Goal: Information Seeking & Learning: Learn about a topic

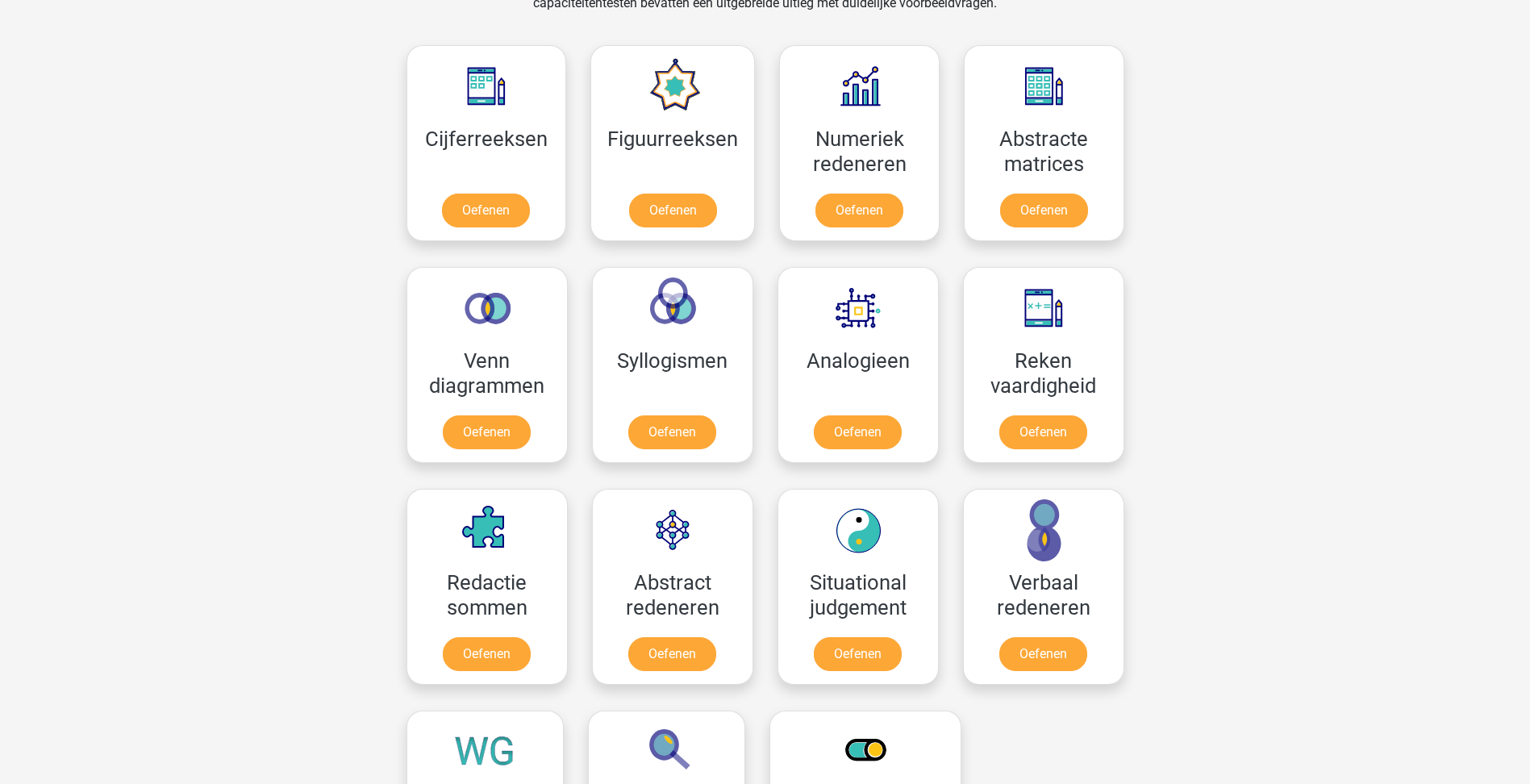
scroll to position [725, 0]
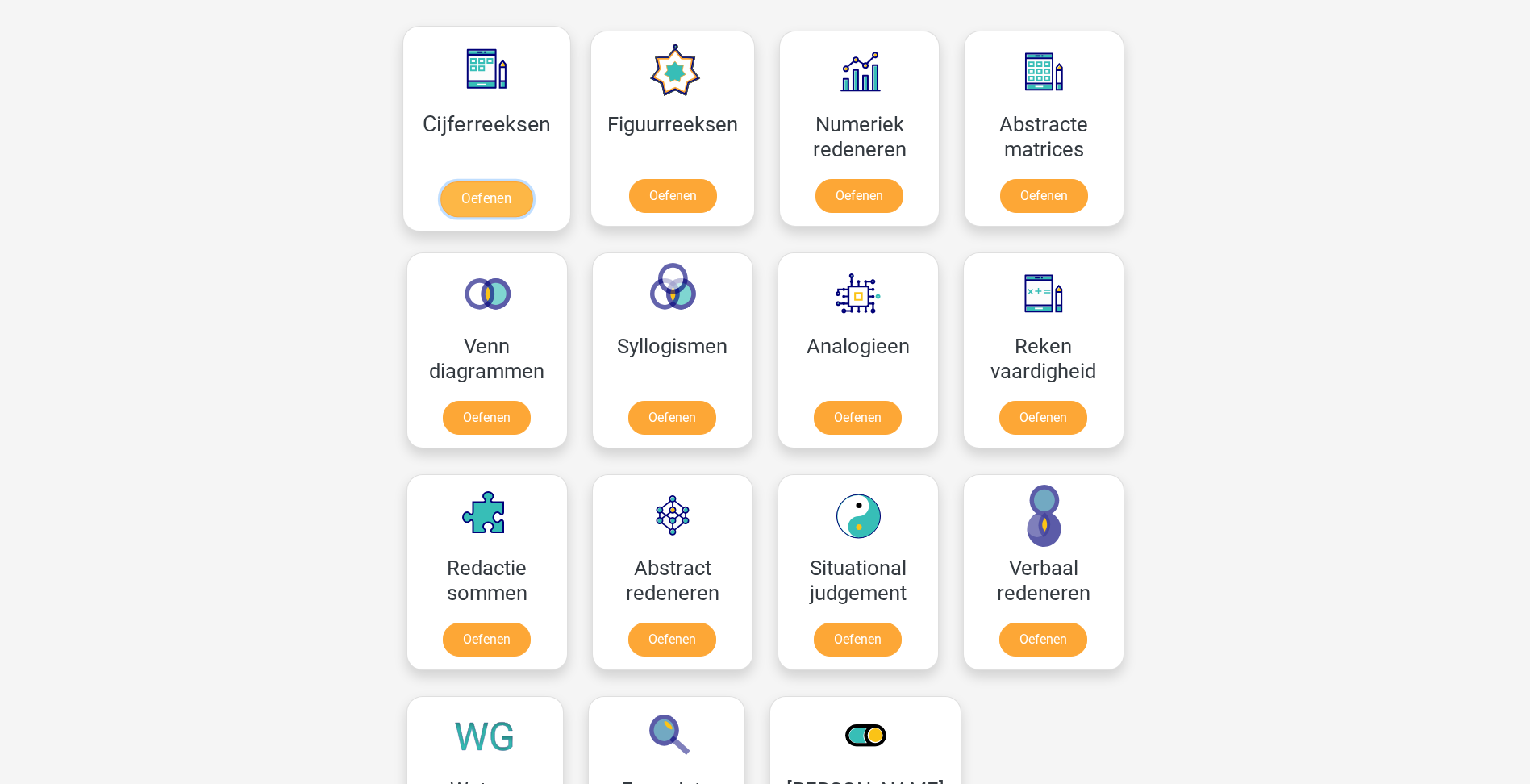
click at [479, 199] on link "Oefenen" at bounding box center [486, 199] width 92 height 36
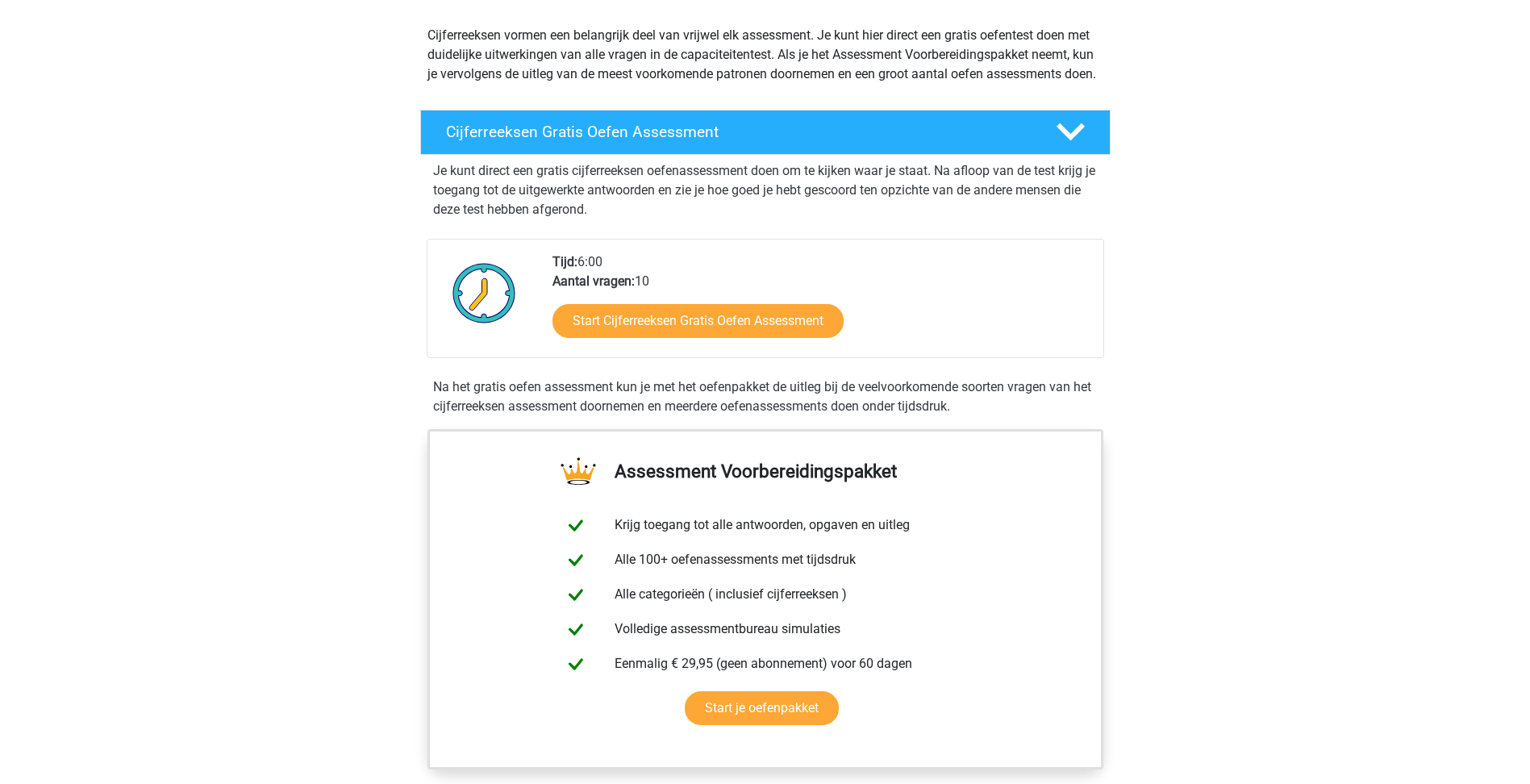
scroll to position [161, 0]
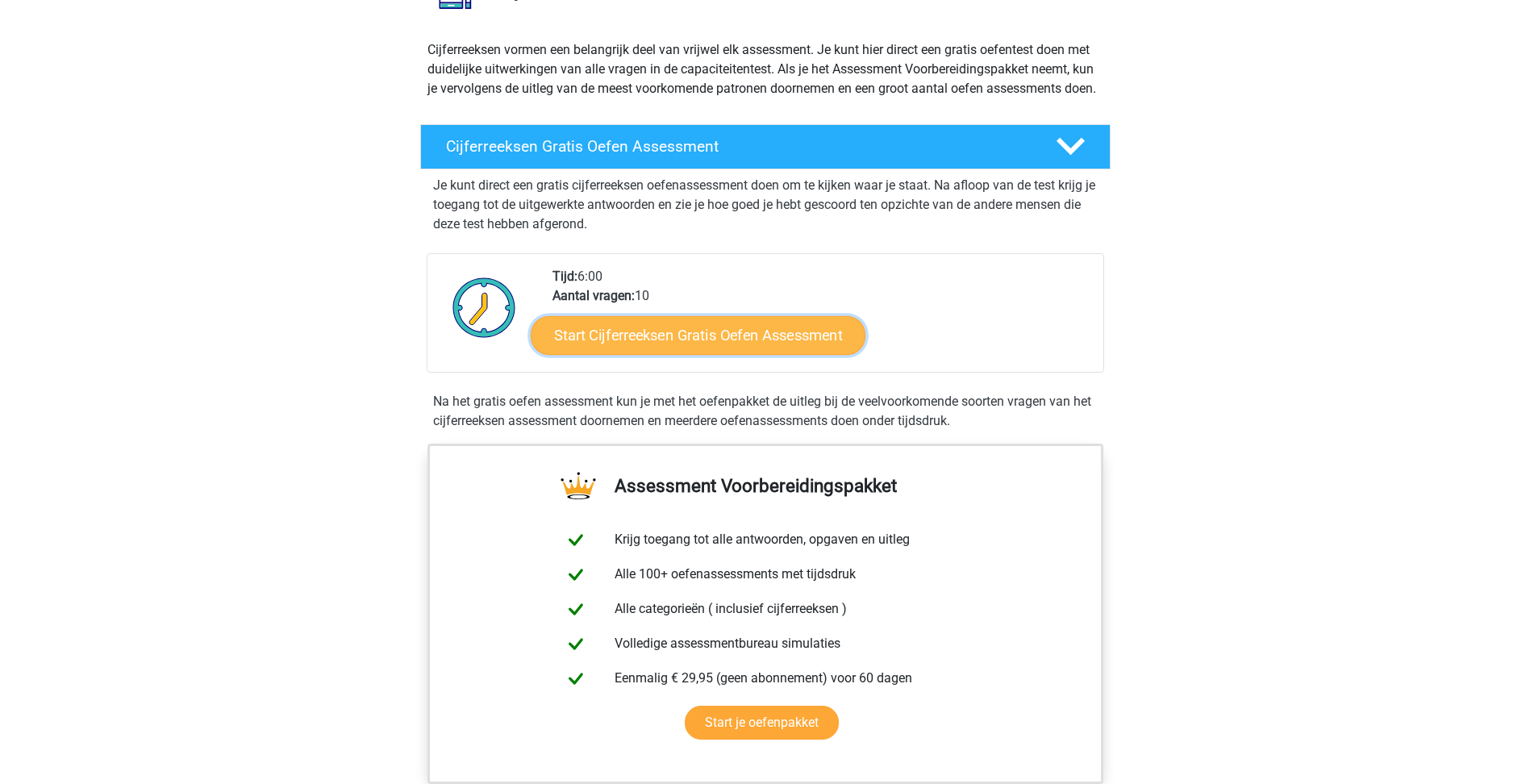
click at [719, 339] on link "Start Cijferreeksen Gratis Oefen Assessment" at bounding box center [698, 335] width 335 height 39
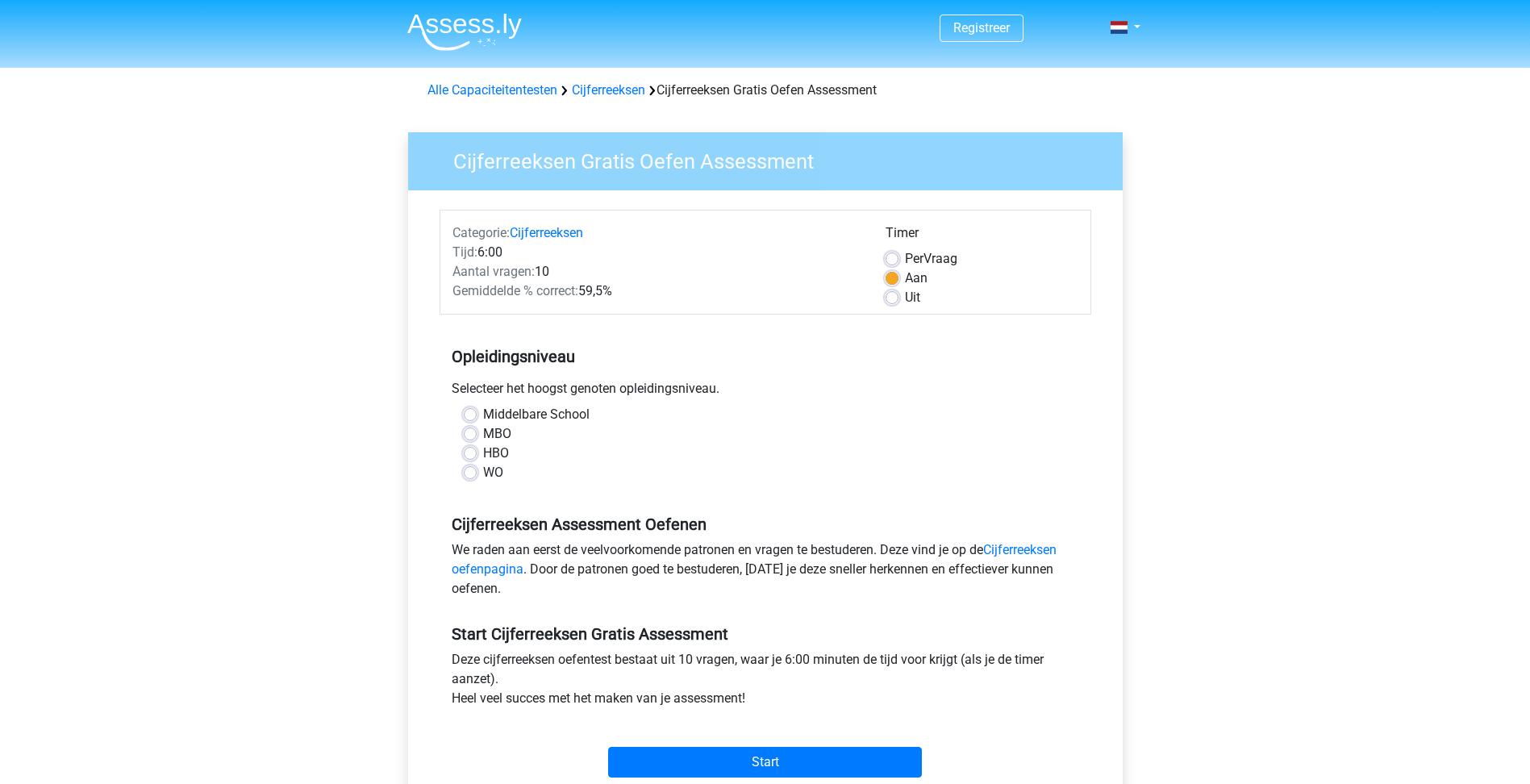
click at [483, 436] on label "MBO" at bounding box center [497, 434] width 28 height 20
click at [472, 436] on input "MBO" at bounding box center [470, 432] width 13 height 16
radio input "true"
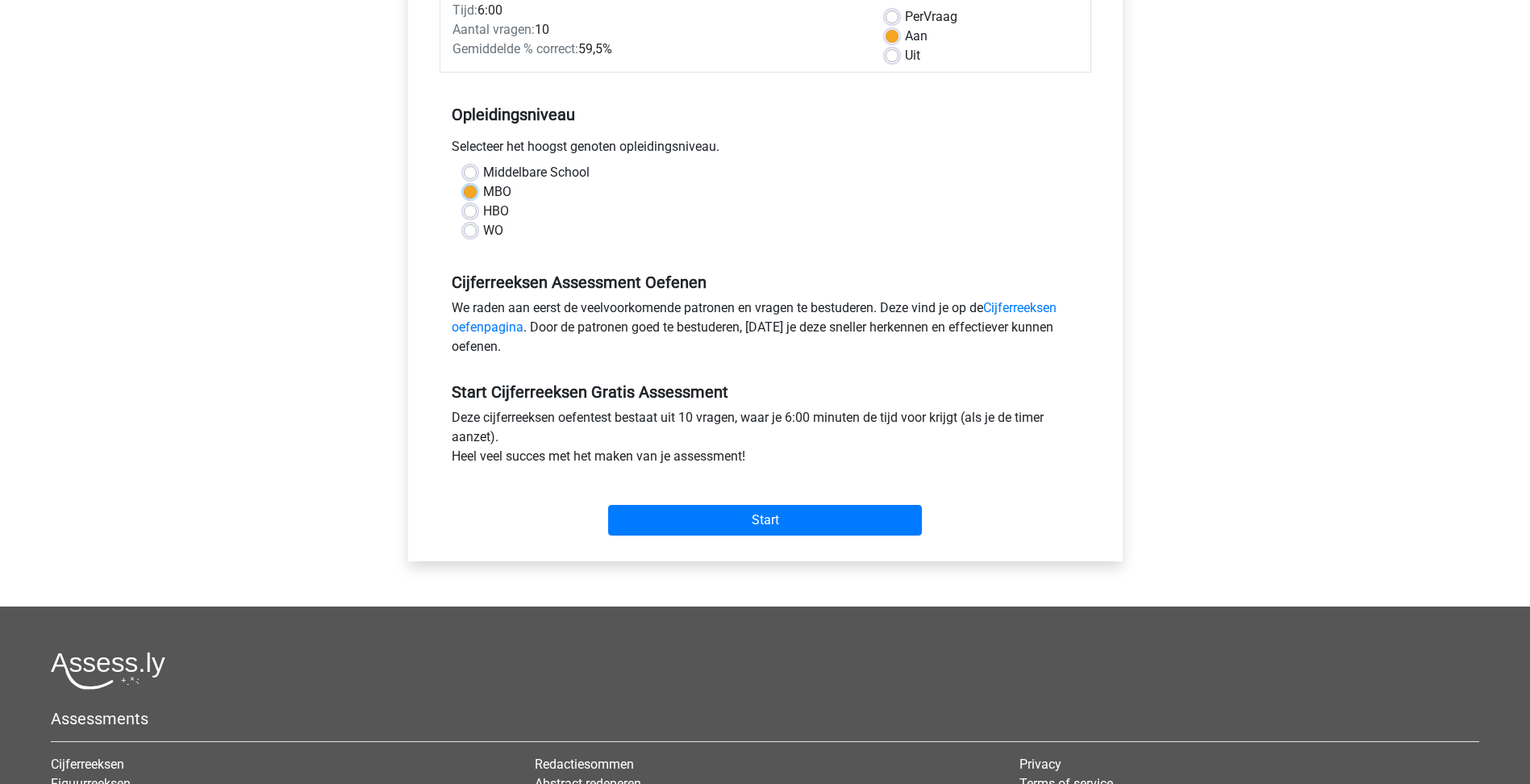
scroll to position [161, 0]
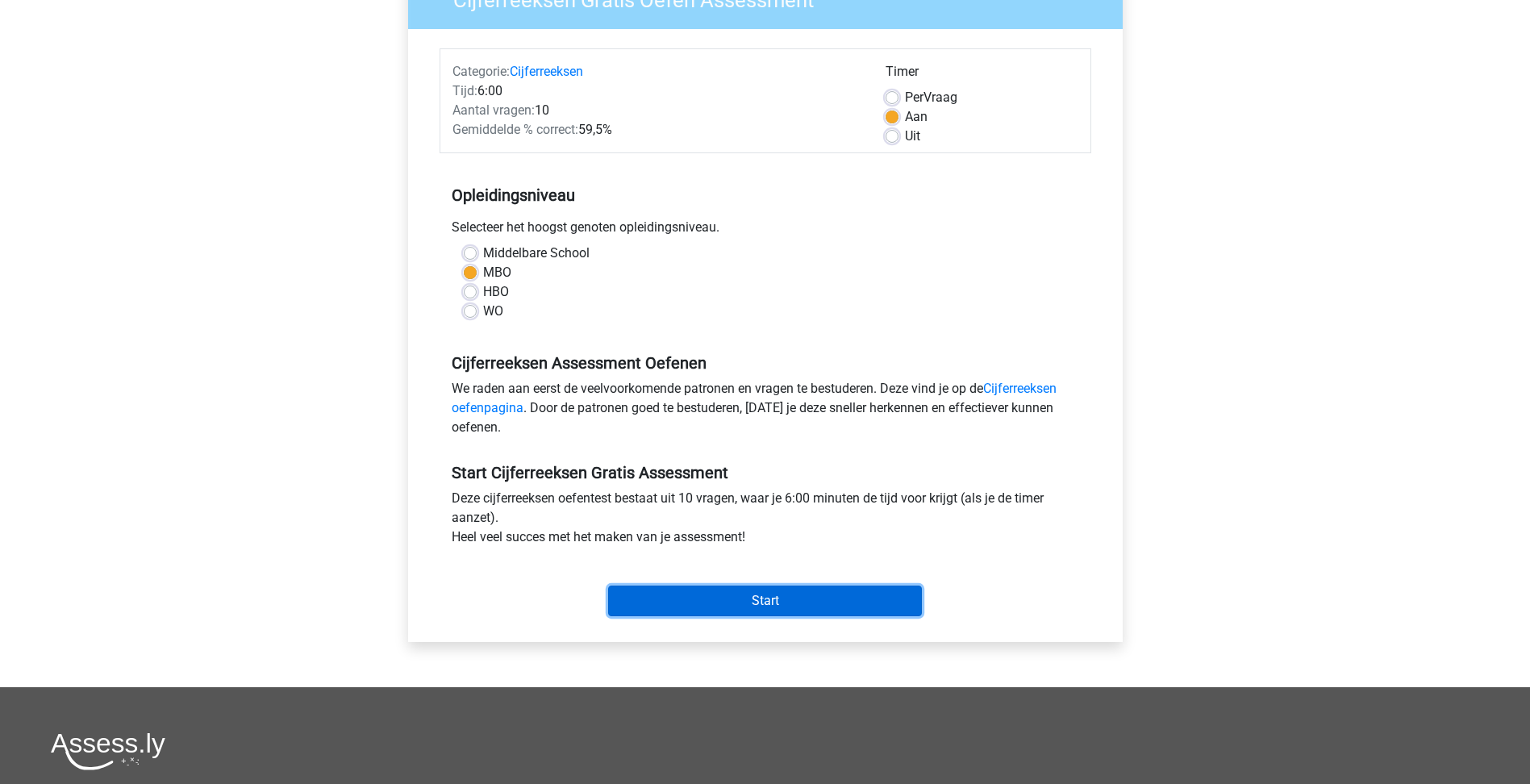
click at [790, 604] on input "Start" at bounding box center [765, 601] width 313 height 31
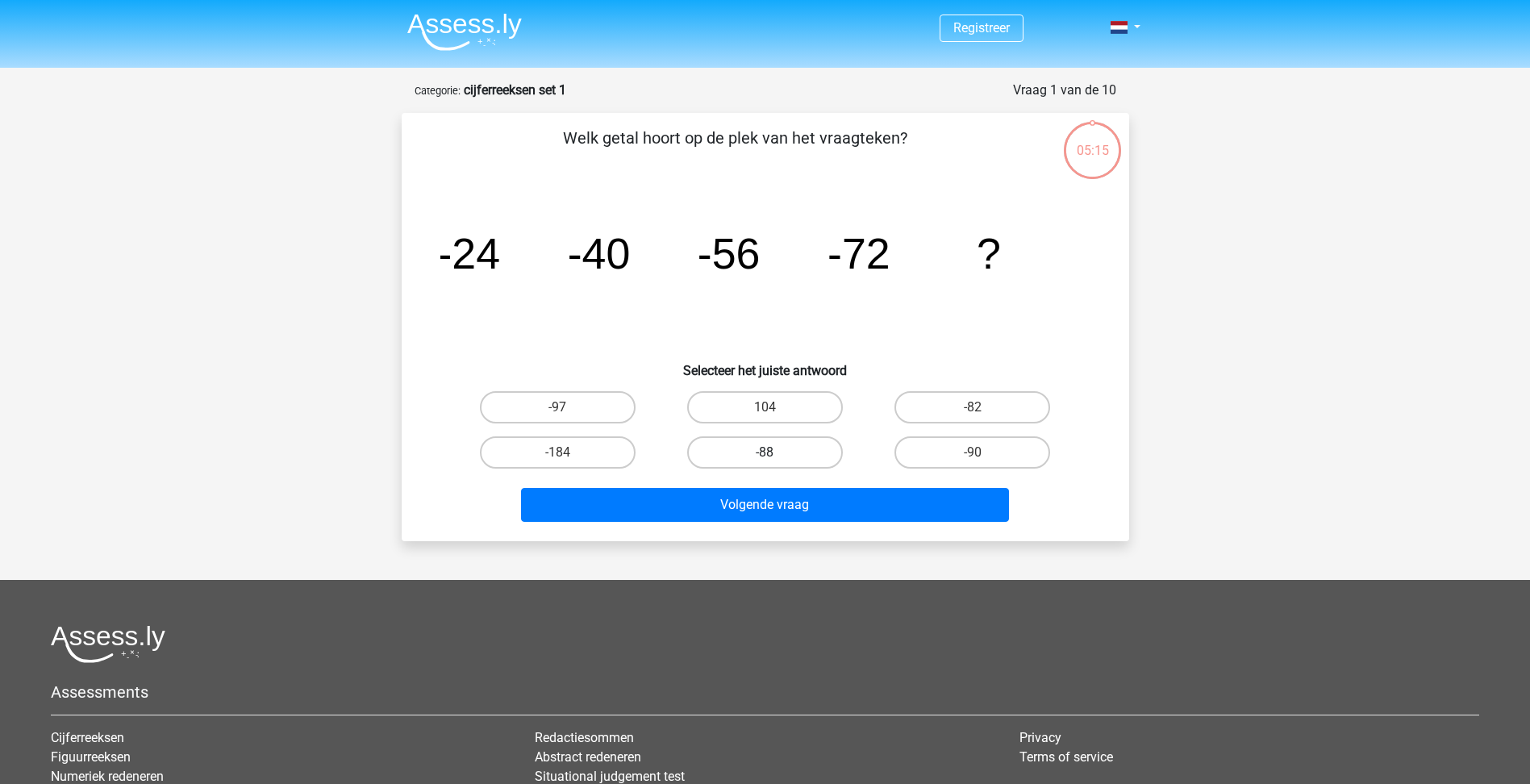
click at [781, 454] on label "-88" at bounding box center [765, 453] width 156 height 33
click at [775, 454] on input "-88" at bounding box center [769, 458] width 11 height 11
radio input "true"
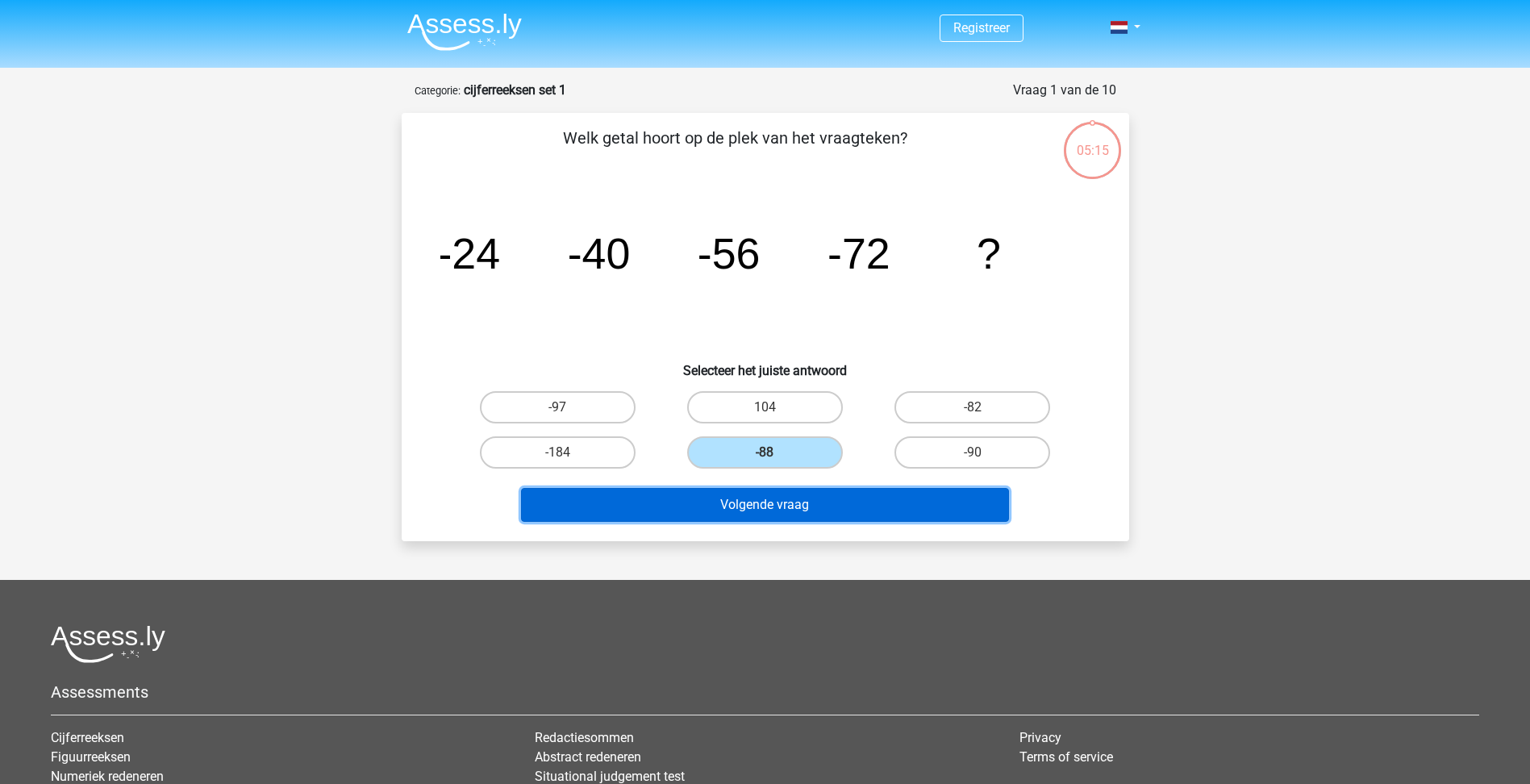
click at [896, 509] on button "Volgende vraag" at bounding box center [765, 505] width 488 height 34
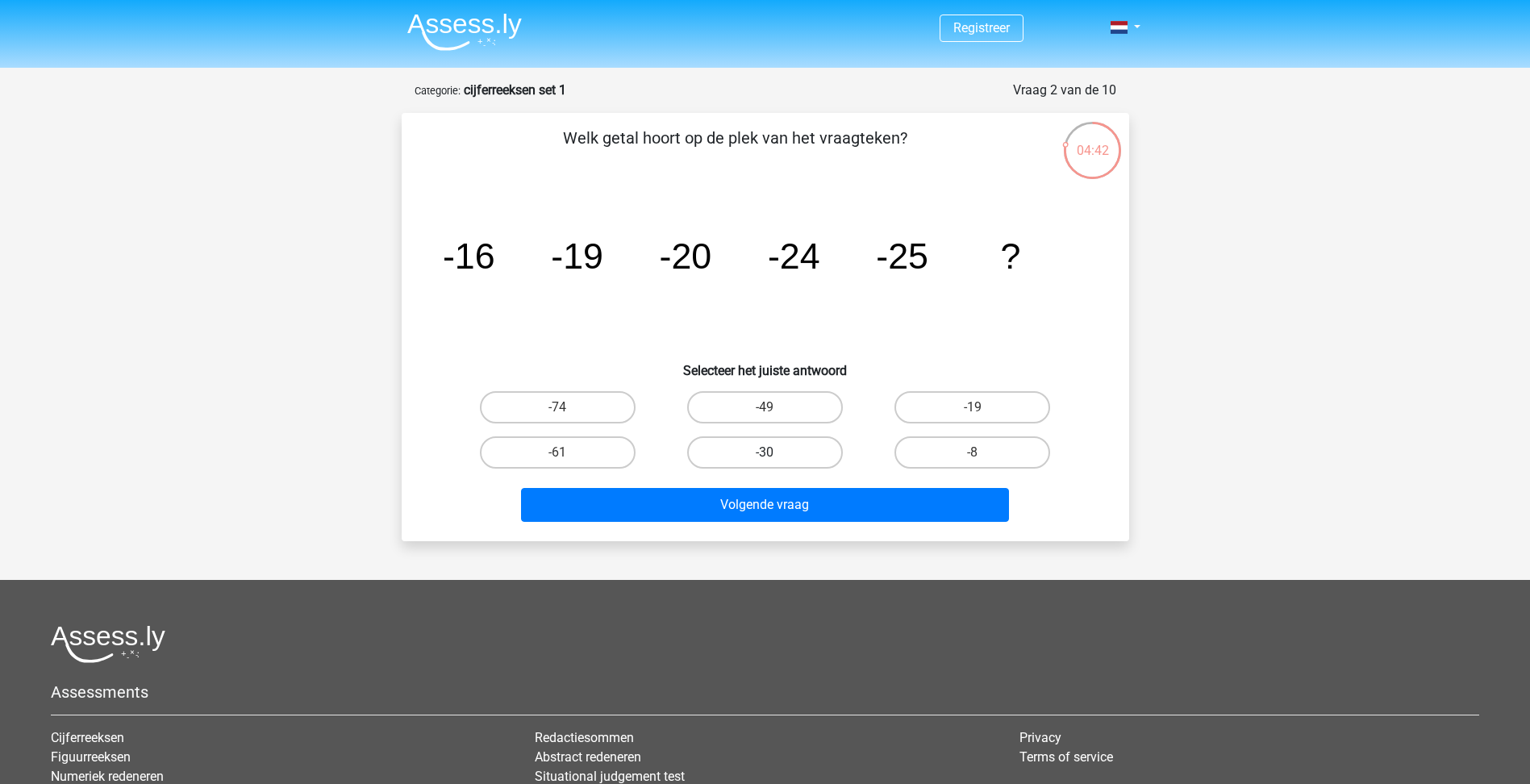
click at [802, 454] on label "-30" at bounding box center [765, 453] width 156 height 33
click at [775, 454] on input "-30" at bounding box center [769, 458] width 11 height 11
radio input "true"
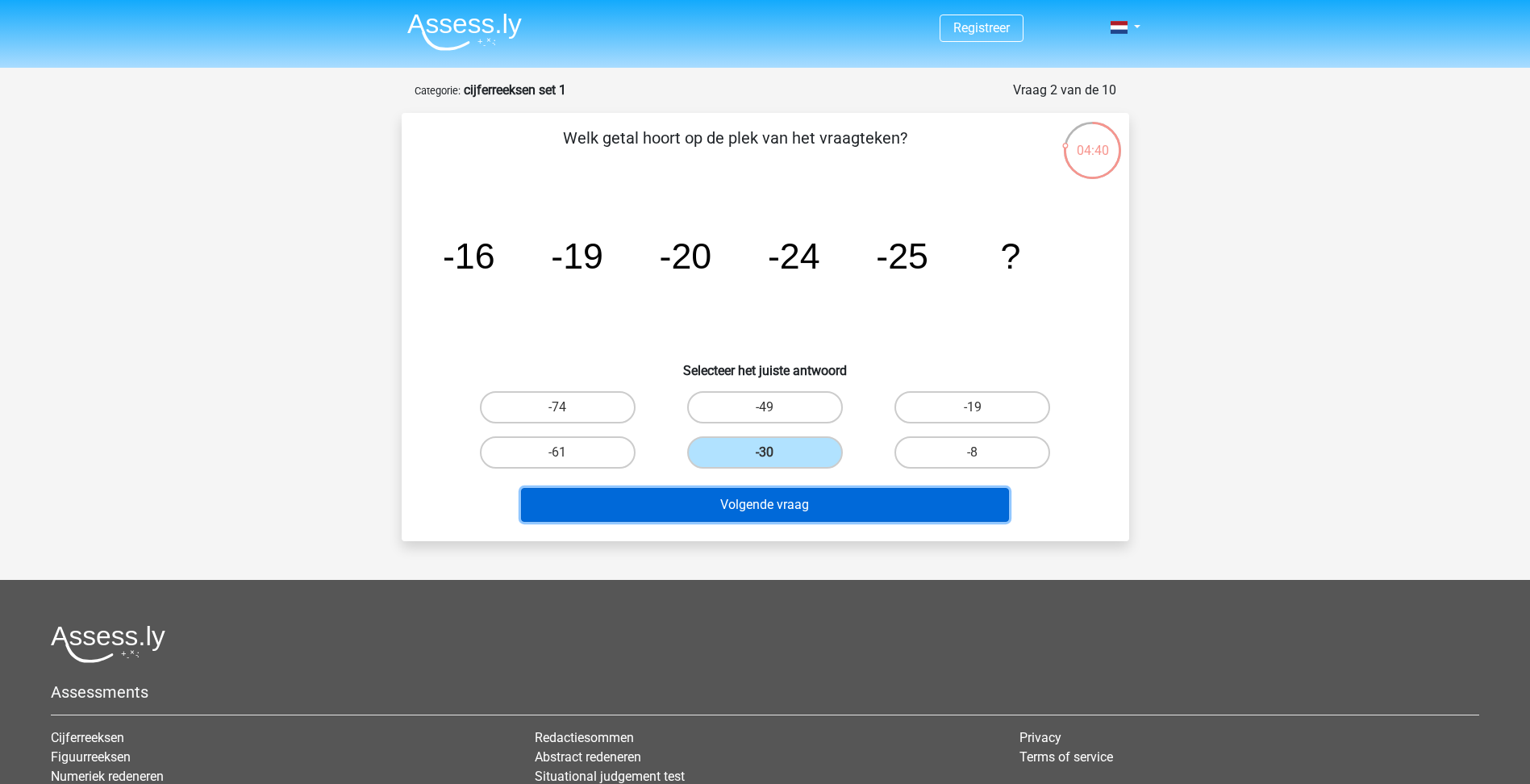
click at [814, 504] on button "Volgende vraag" at bounding box center [765, 505] width 488 height 34
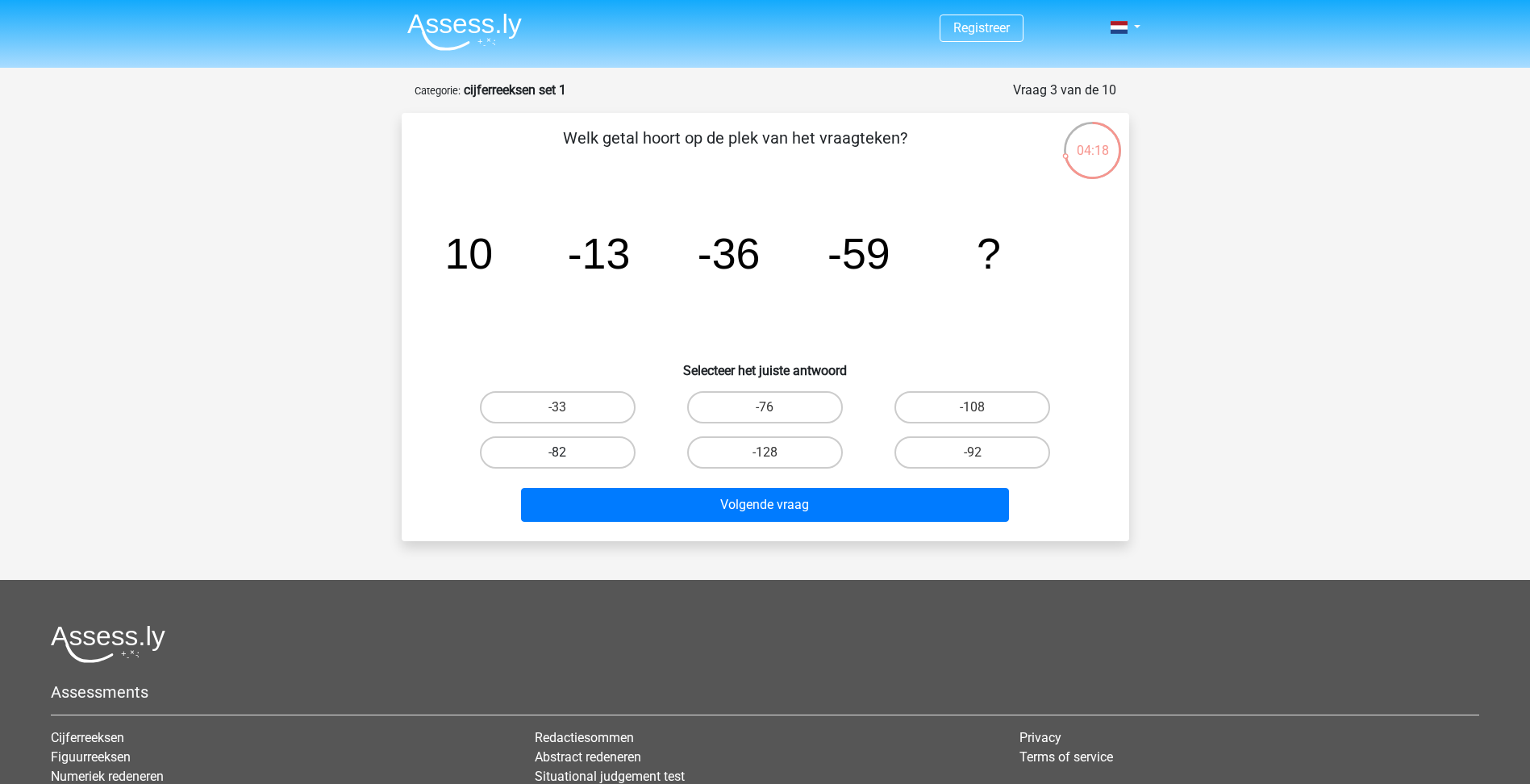
click at [587, 453] on label "-82" at bounding box center [557, 453] width 156 height 33
click at [568, 453] on input "-82" at bounding box center [562, 458] width 11 height 11
radio input "true"
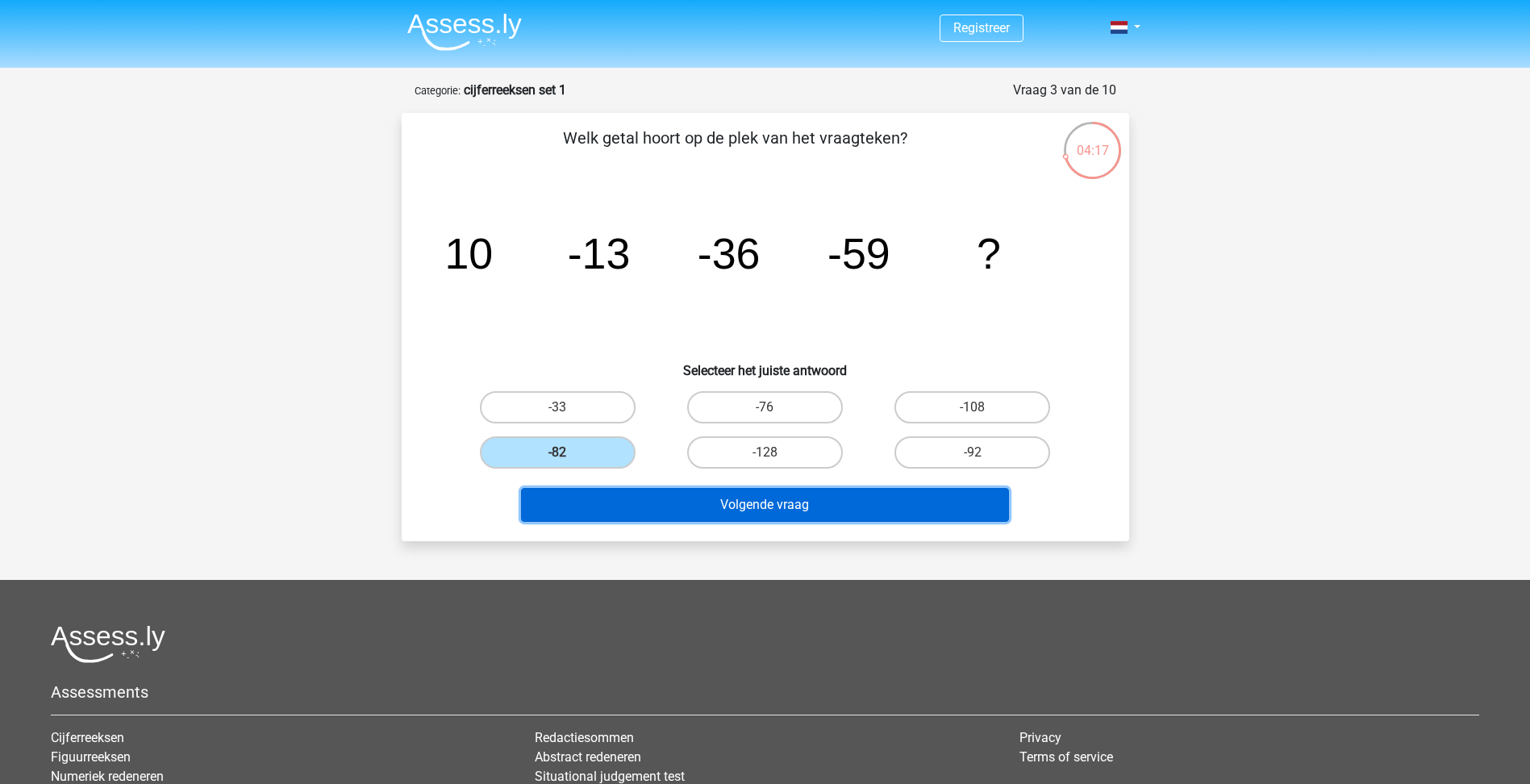
click at [753, 504] on button "Volgende vraag" at bounding box center [765, 505] width 488 height 34
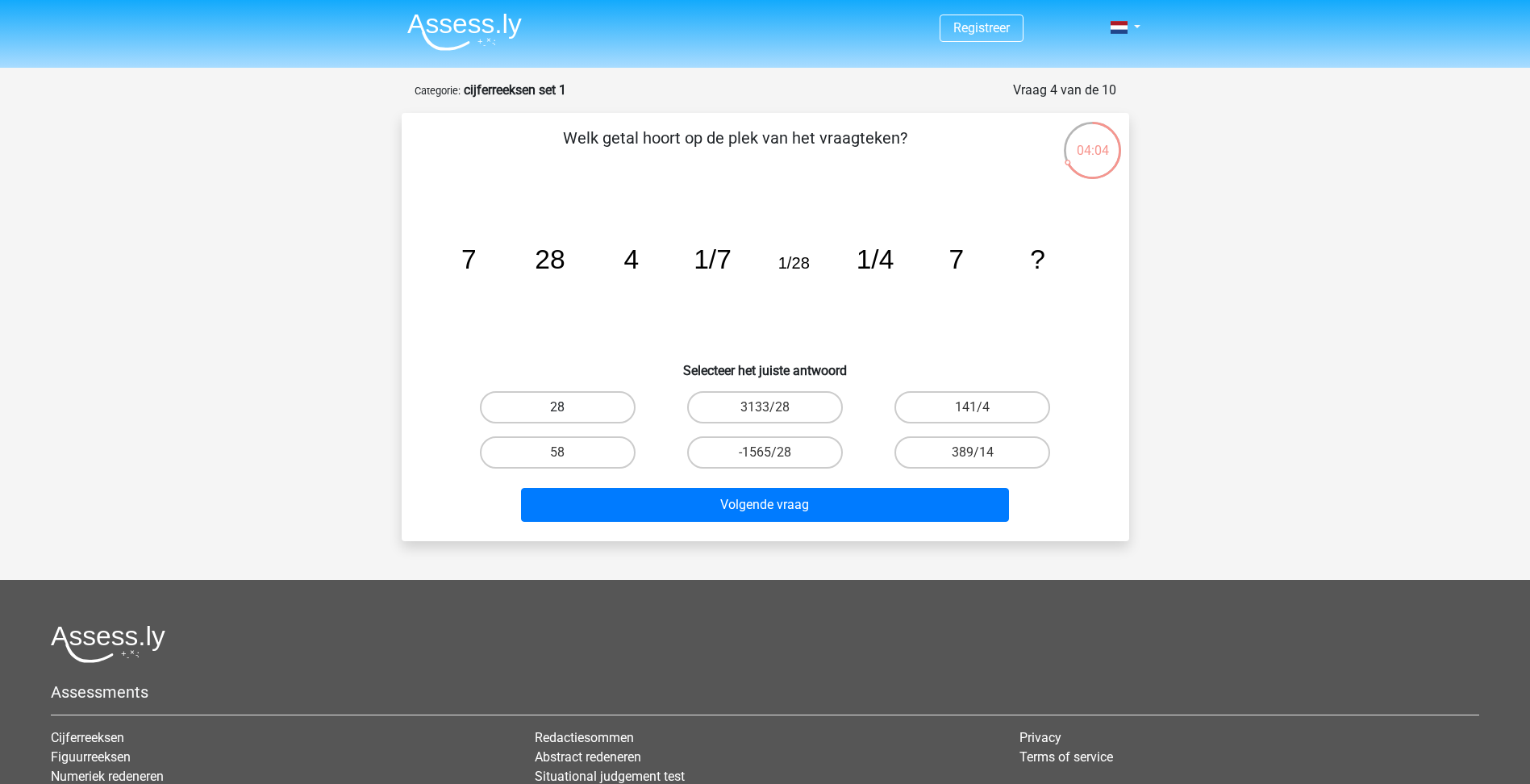
click at [544, 397] on label "28" at bounding box center [557, 407] width 156 height 33
click at [557, 407] on input "28" at bounding box center [562, 412] width 11 height 11
radio input "true"
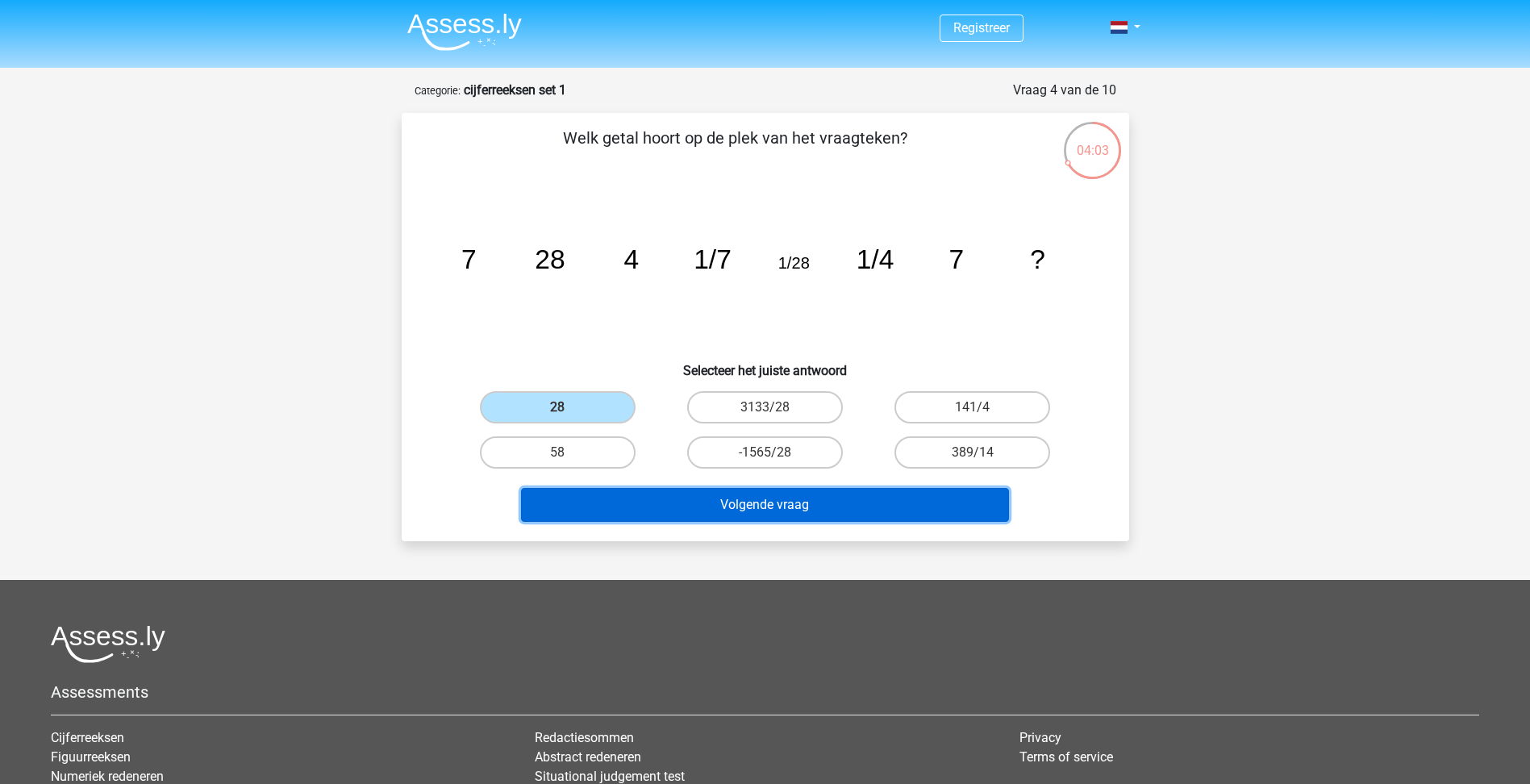
click at [774, 521] on button "Volgende vraag" at bounding box center [765, 505] width 488 height 34
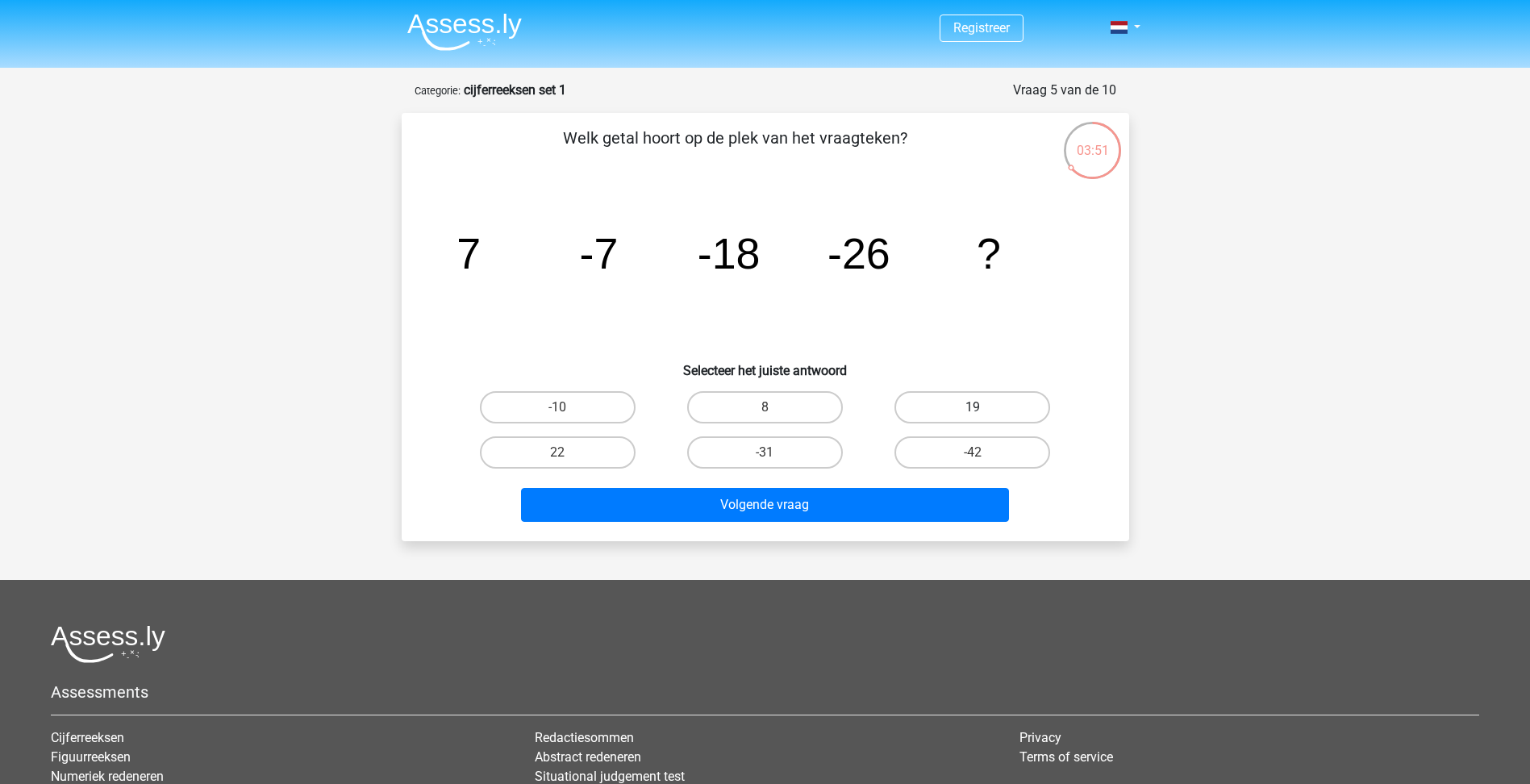
click at [1027, 405] on label "19" at bounding box center [971, 407] width 156 height 33
click at [983, 407] on input "19" at bounding box center [977, 412] width 11 height 11
radio input "true"
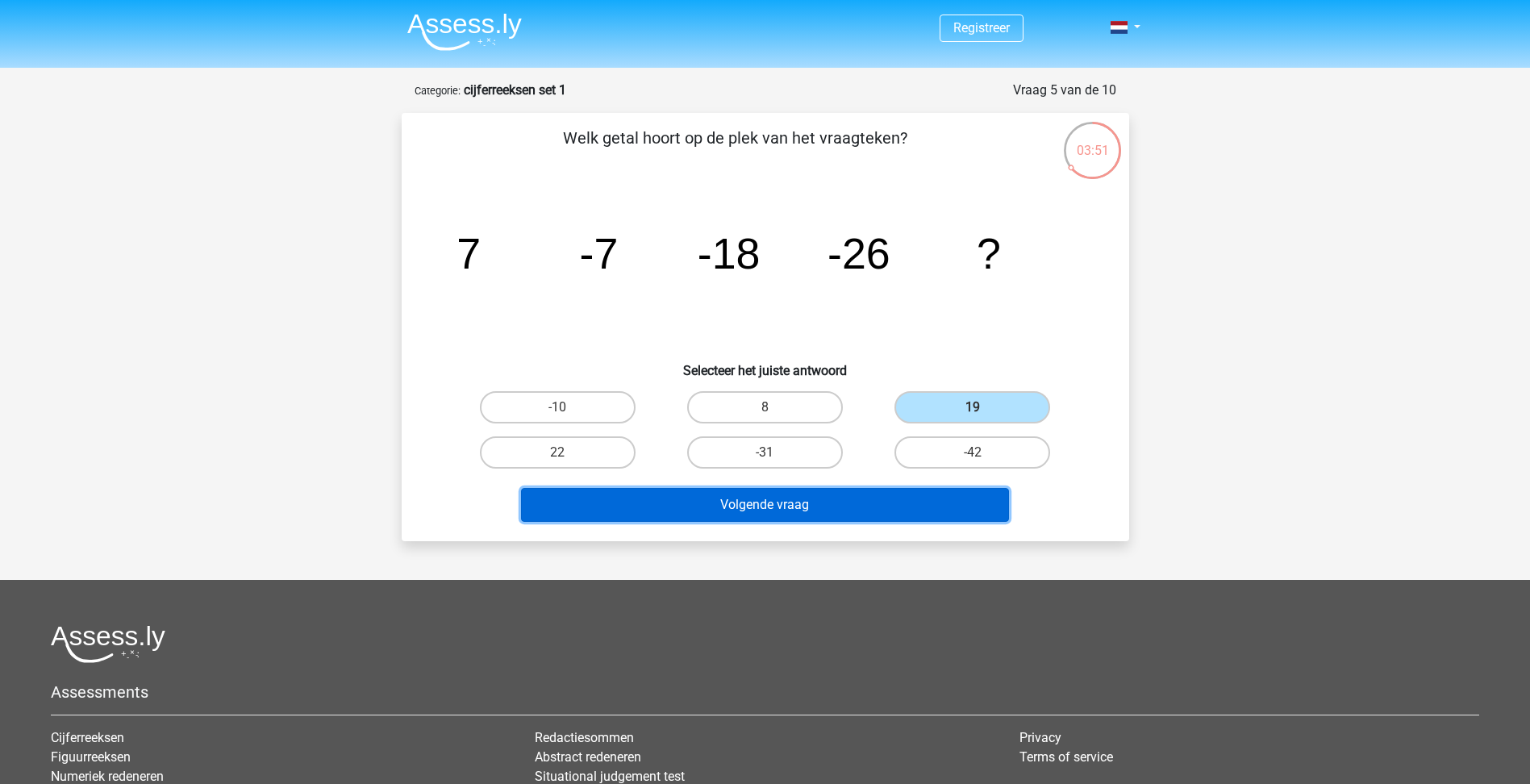
click at [918, 493] on button "Volgende vraag" at bounding box center [765, 505] width 488 height 34
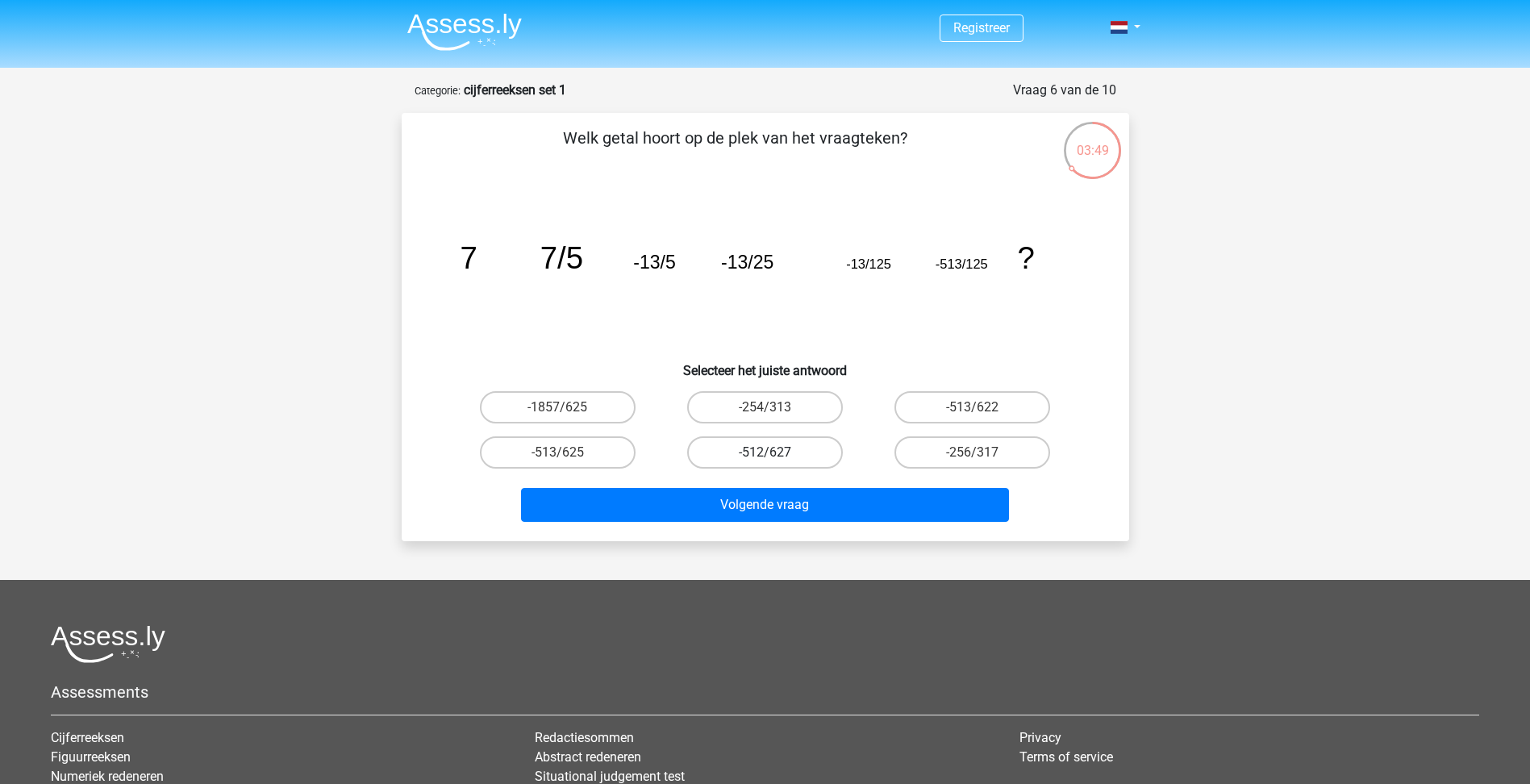
click at [743, 455] on label "-512/627" at bounding box center [765, 453] width 156 height 33
click at [765, 455] on input "-512/627" at bounding box center [769, 458] width 11 height 11
radio input "true"
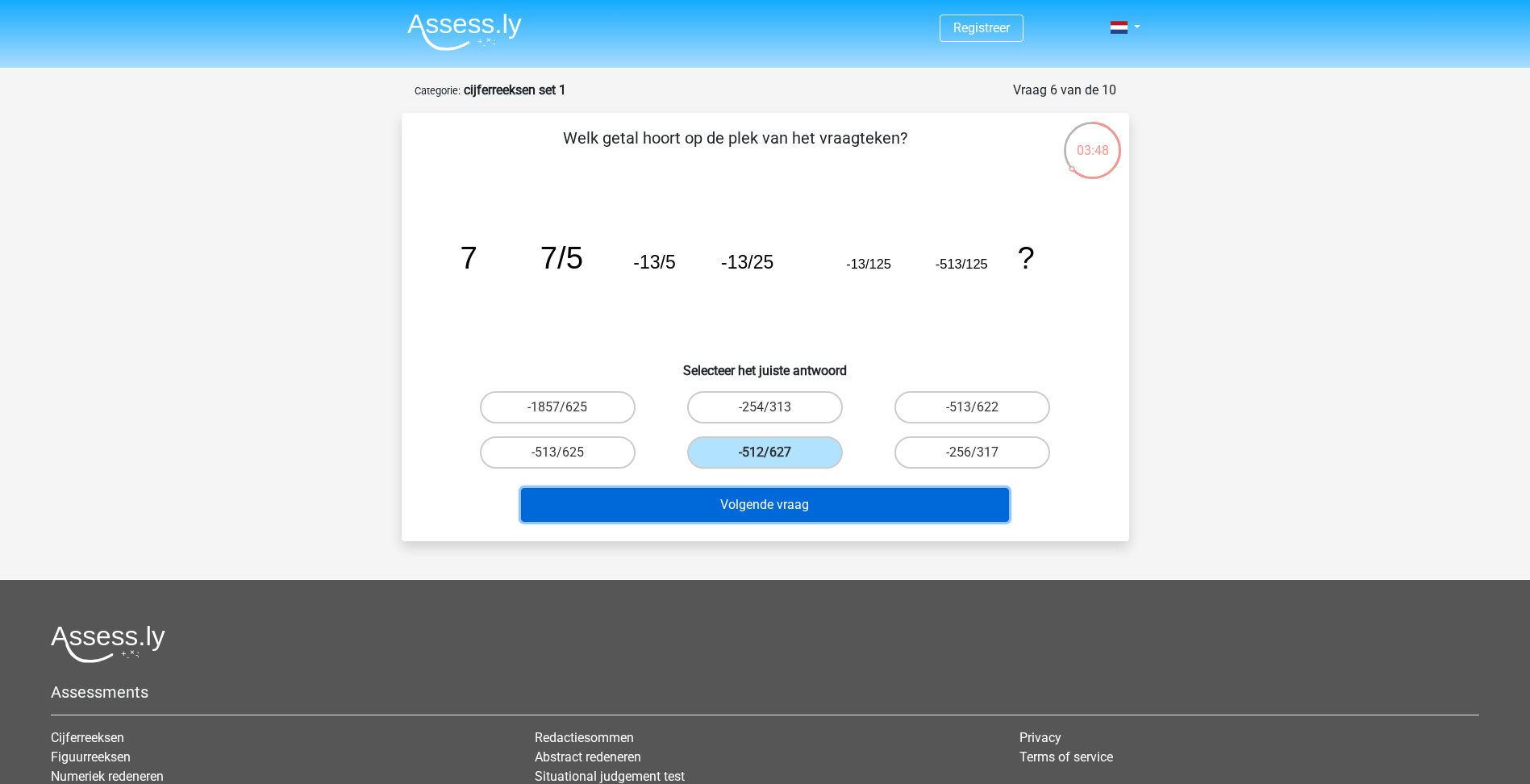
click at [804, 511] on button "Volgende vraag" at bounding box center [765, 505] width 488 height 34
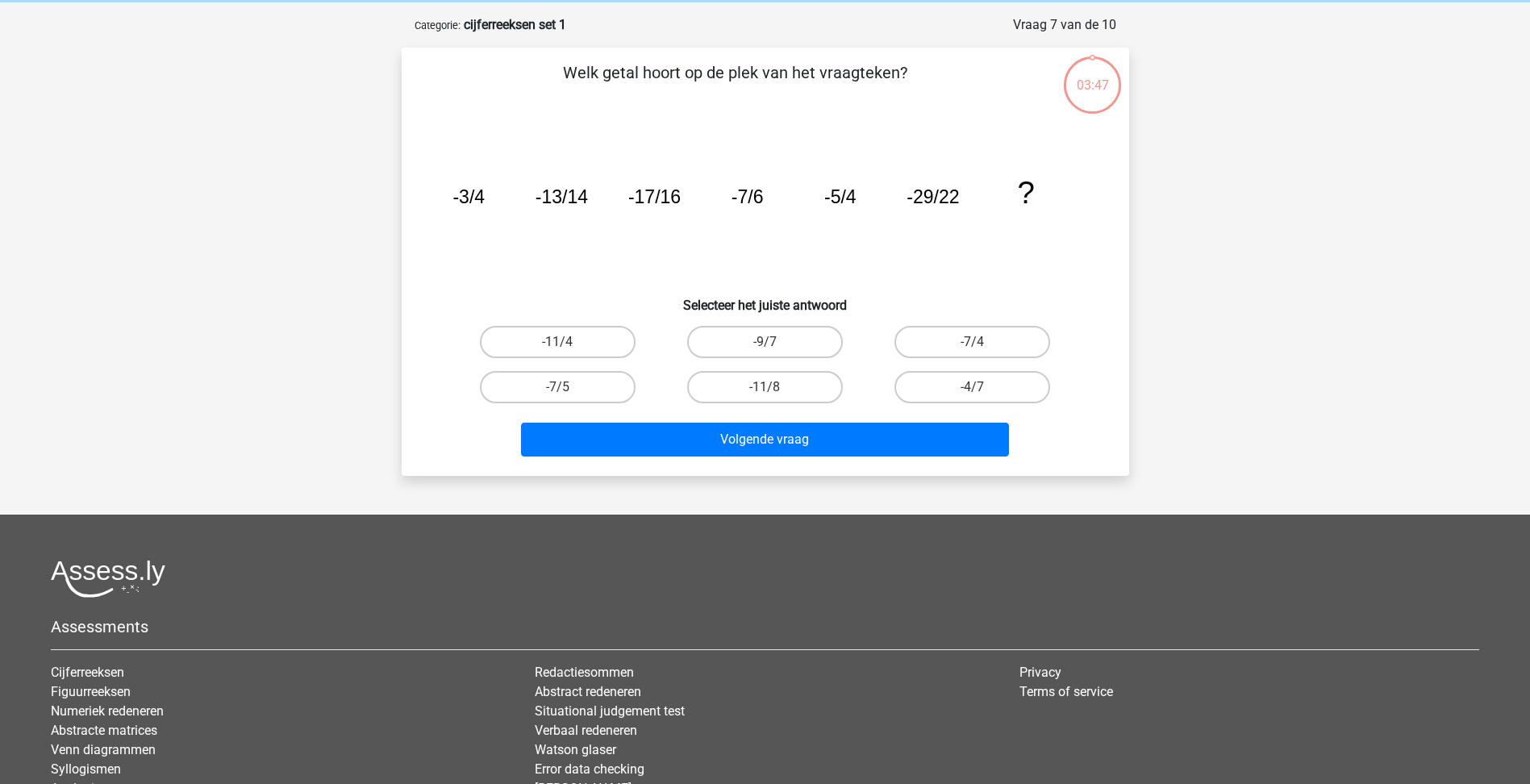
scroll to position [81, 0]
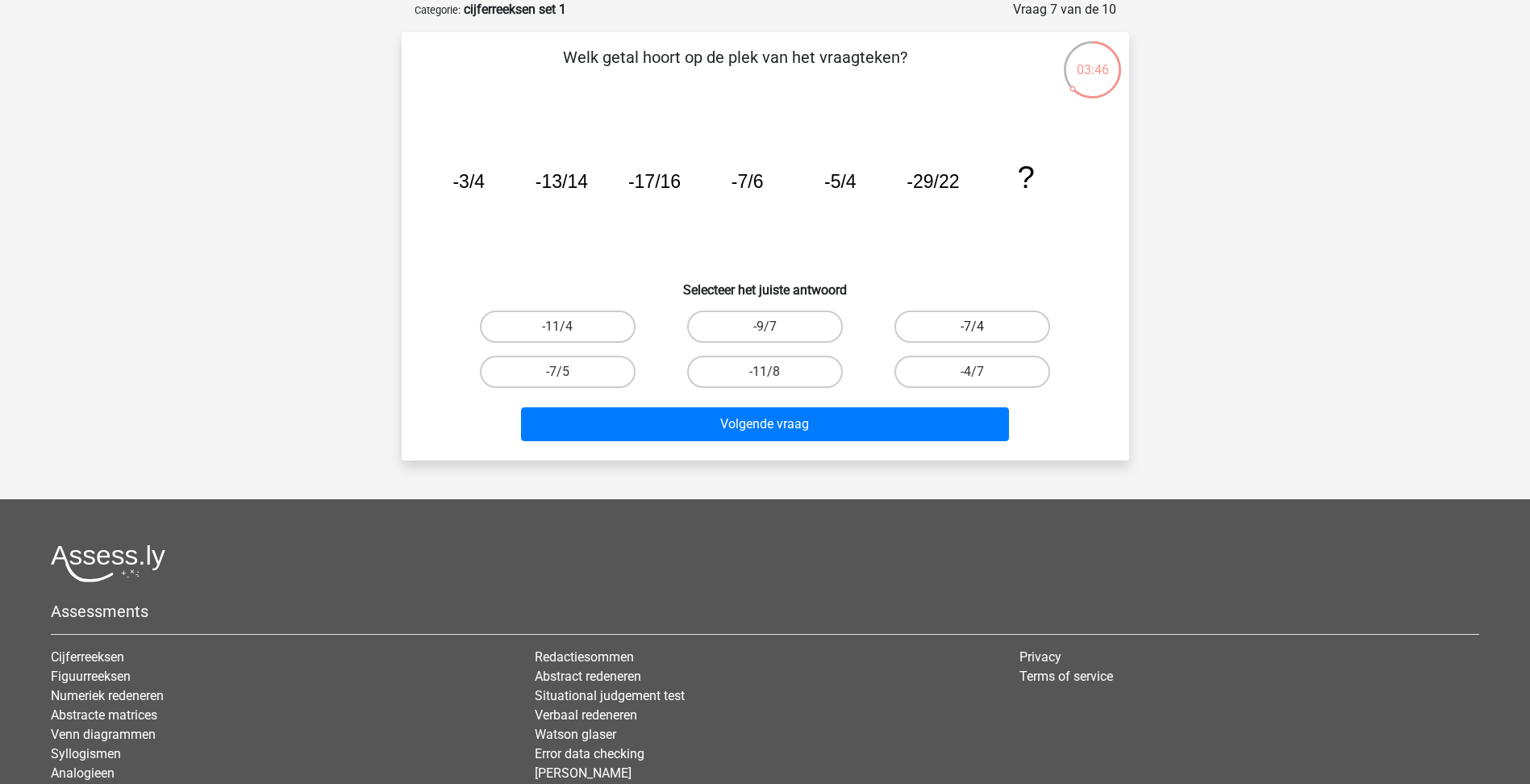
click at [966, 330] on label "-7/4" at bounding box center [971, 326] width 156 height 33
click at [972, 330] on input "-7/4" at bounding box center [977, 331] width 11 height 11
radio input "true"
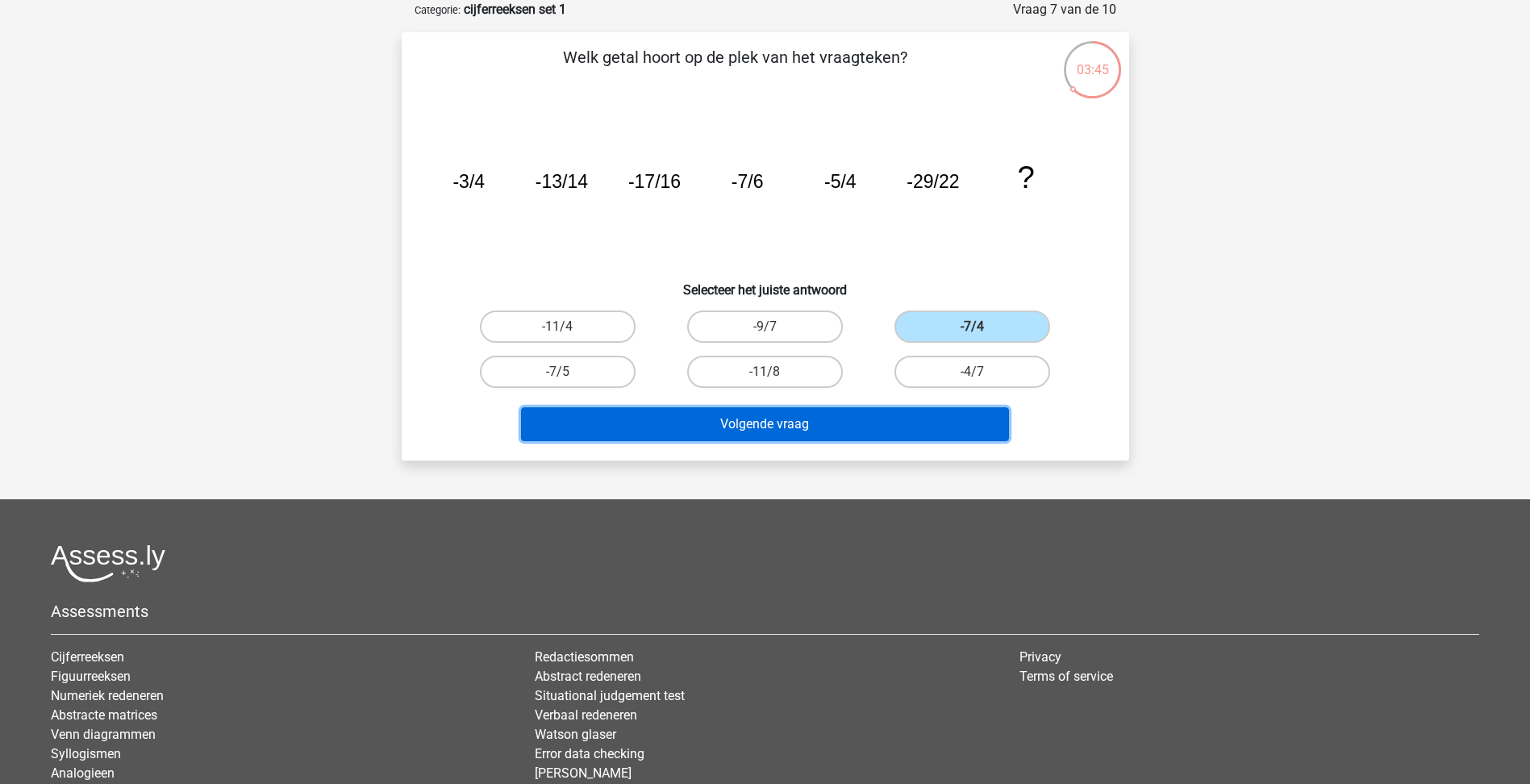
click at [884, 429] on button "Volgende vraag" at bounding box center [765, 424] width 488 height 34
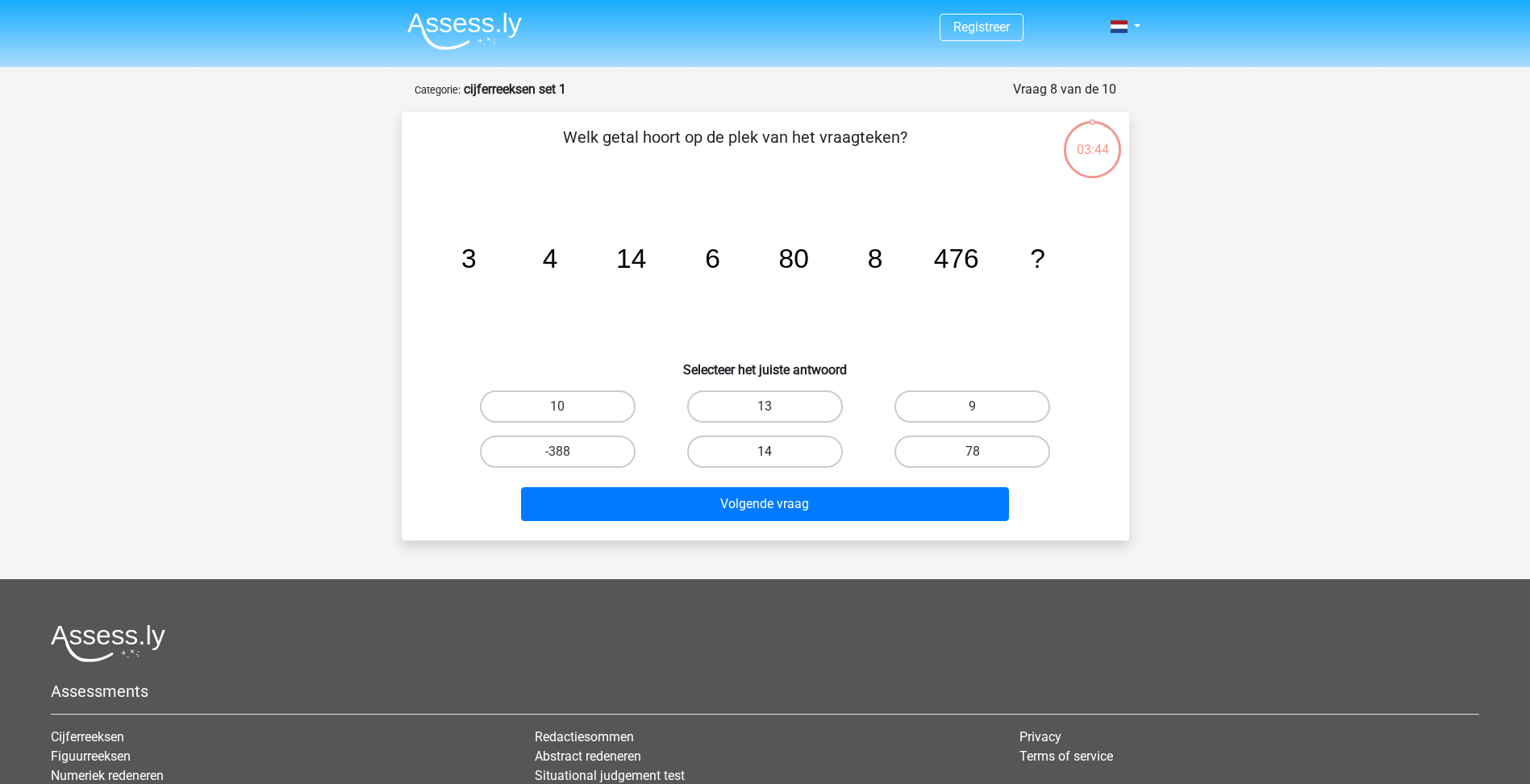
scroll to position [0, 0]
click at [619, 453] on label "-388" at bounding box center [557, 453] width 156 height 33
click at [568, 453] on input "-388" at bounding box center [562, 458] width 11 height 11
radio input "true"
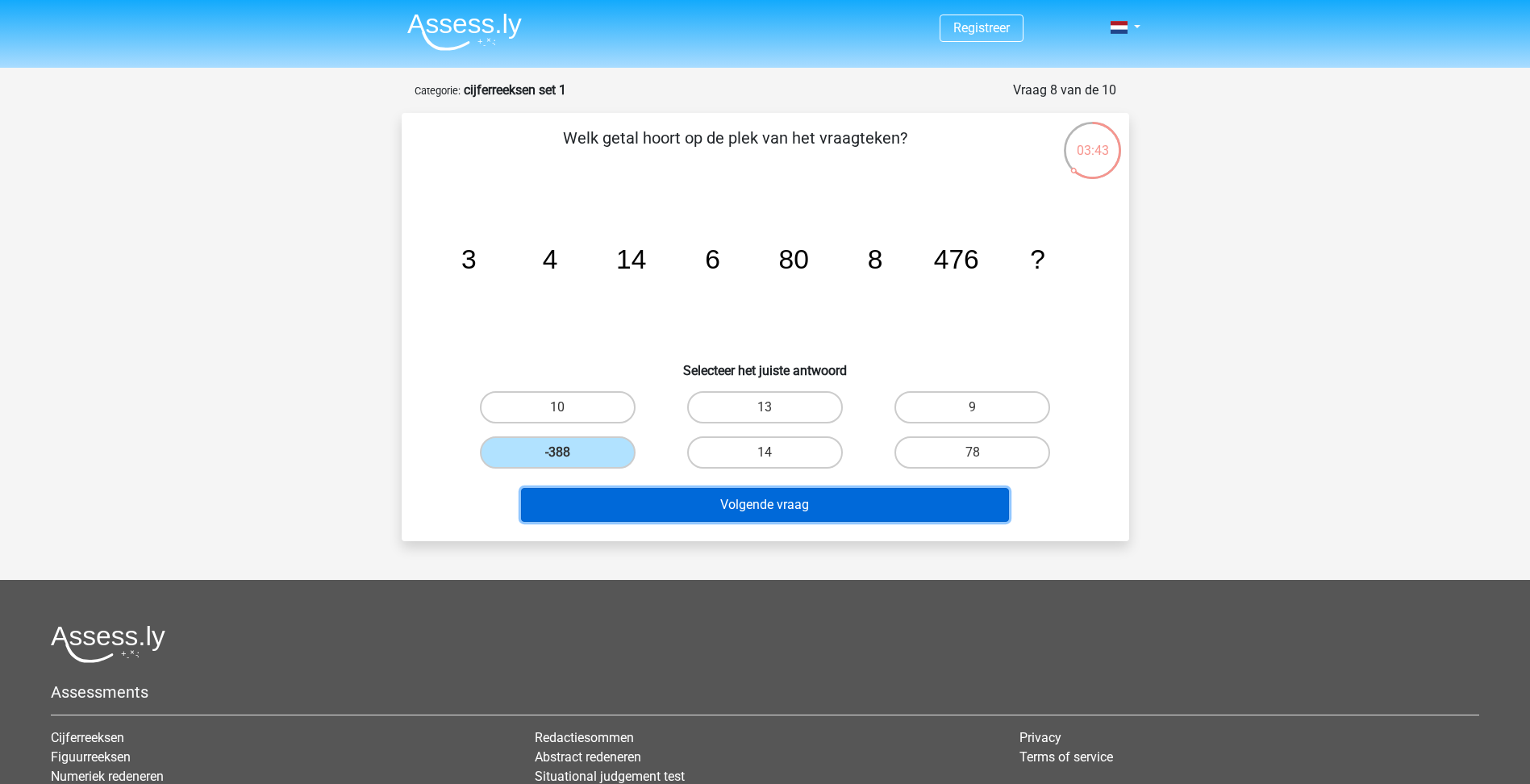
click at [695, 515] on button "Volgende vraag" at bounding box center [765, 505] width 488 height 34
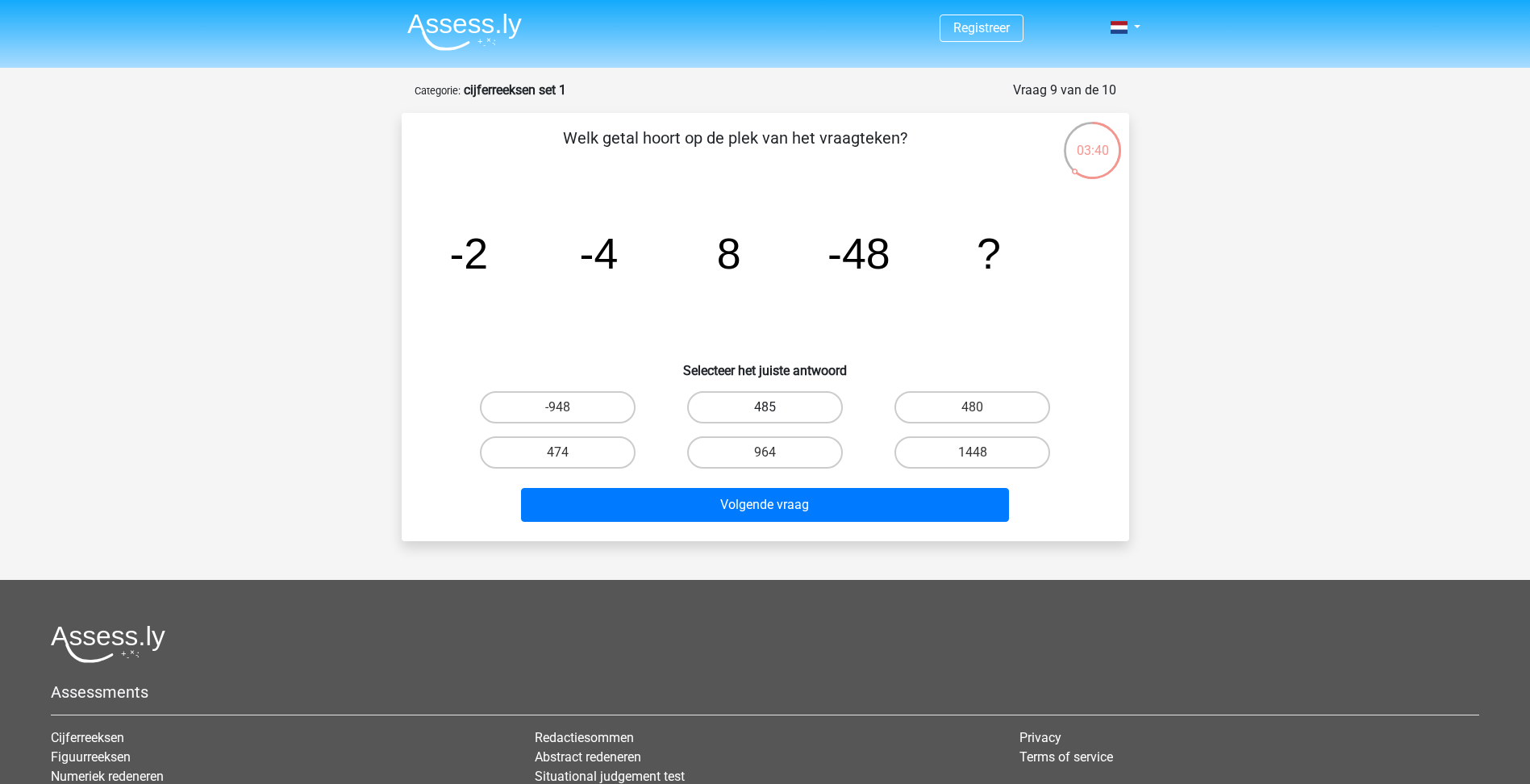
click at [796, 413] on label "485" at bounding box center [765, 407] width 156 height 33
click at [775, 413] on input "485" at bounding box center [769, 412] width 11 height 11
radio input "true"
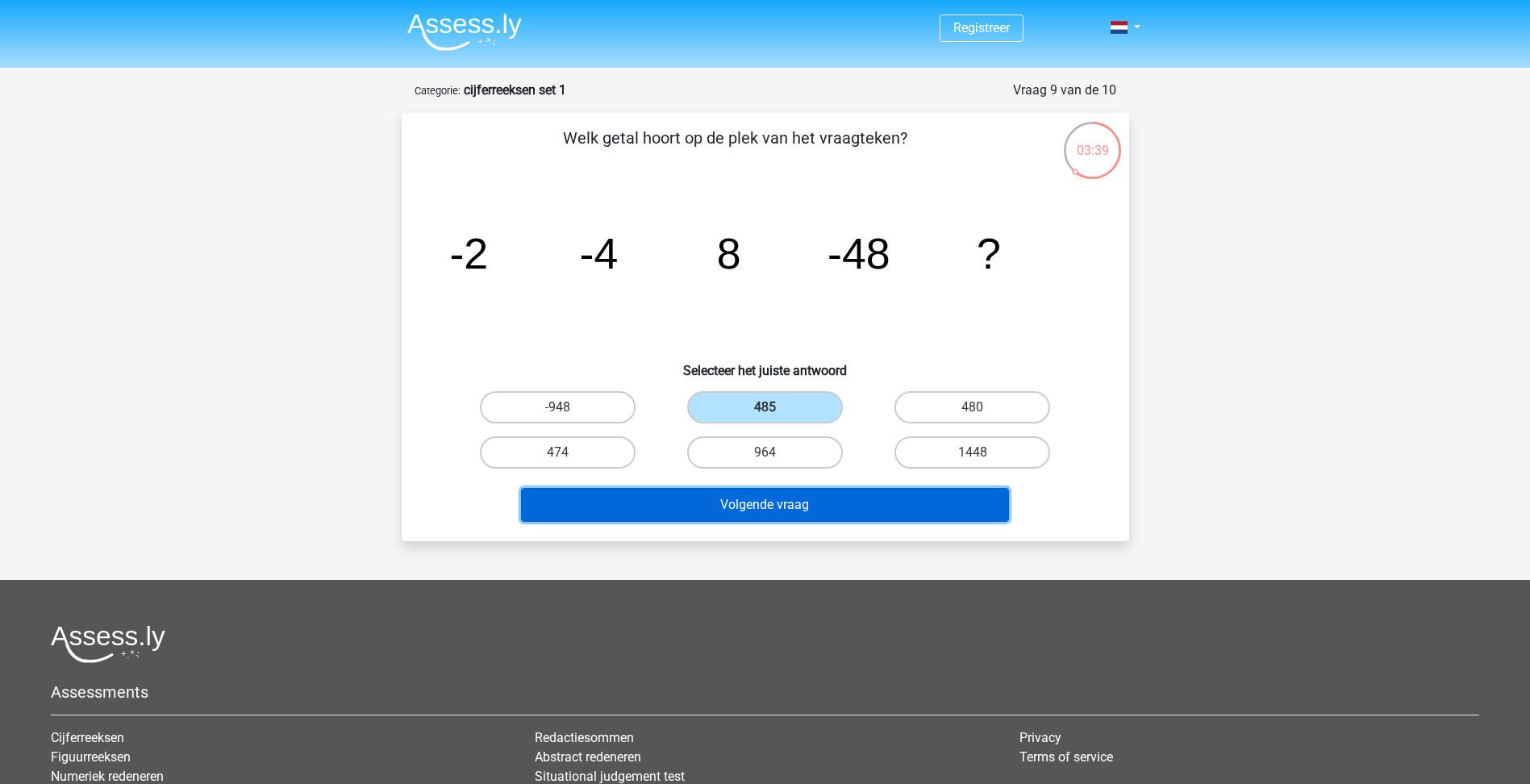
click at [827, 493] on button "Volgende vraag" at bounding box center [765, 505] width 488 height 34
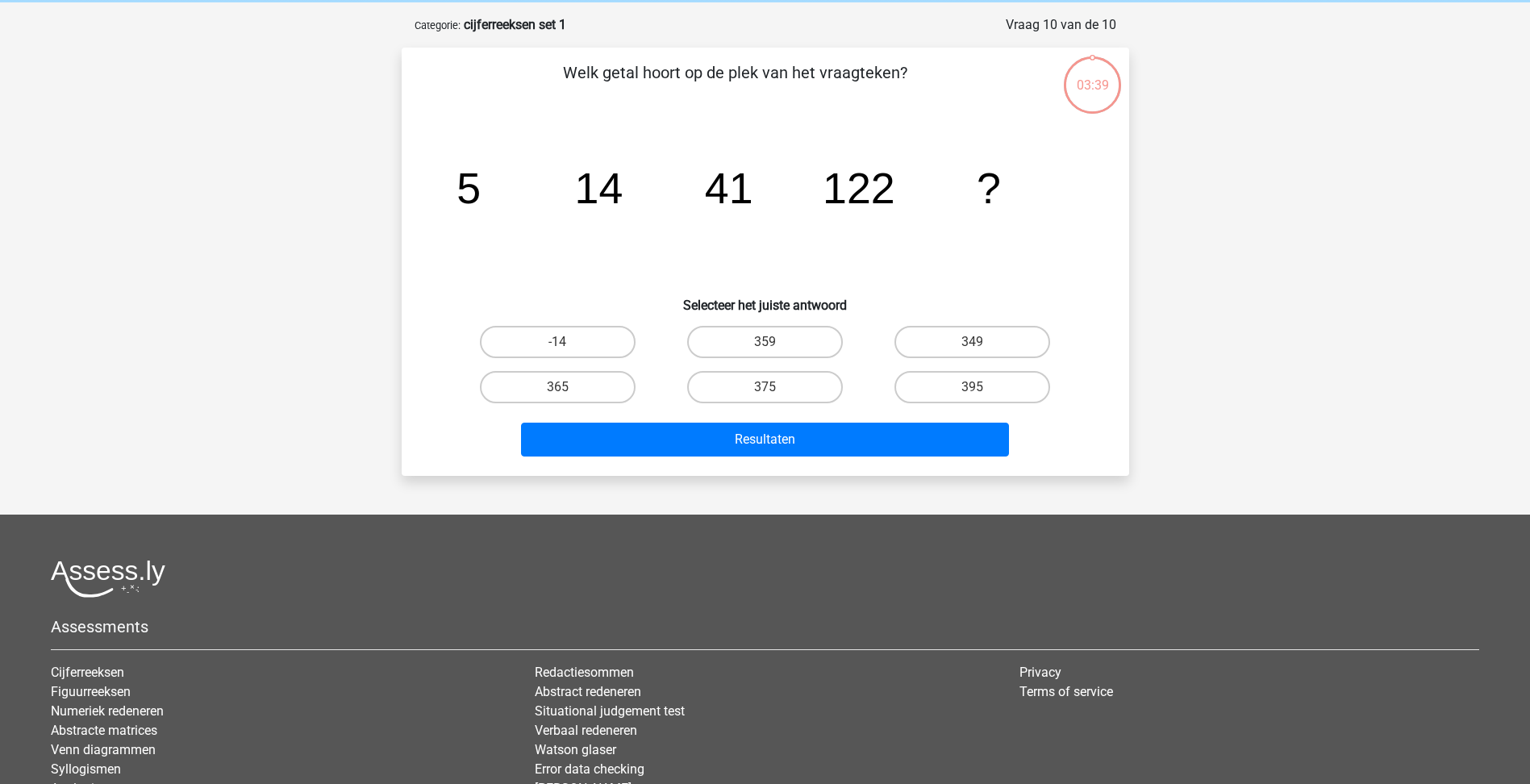
scroll to position [81, 0]
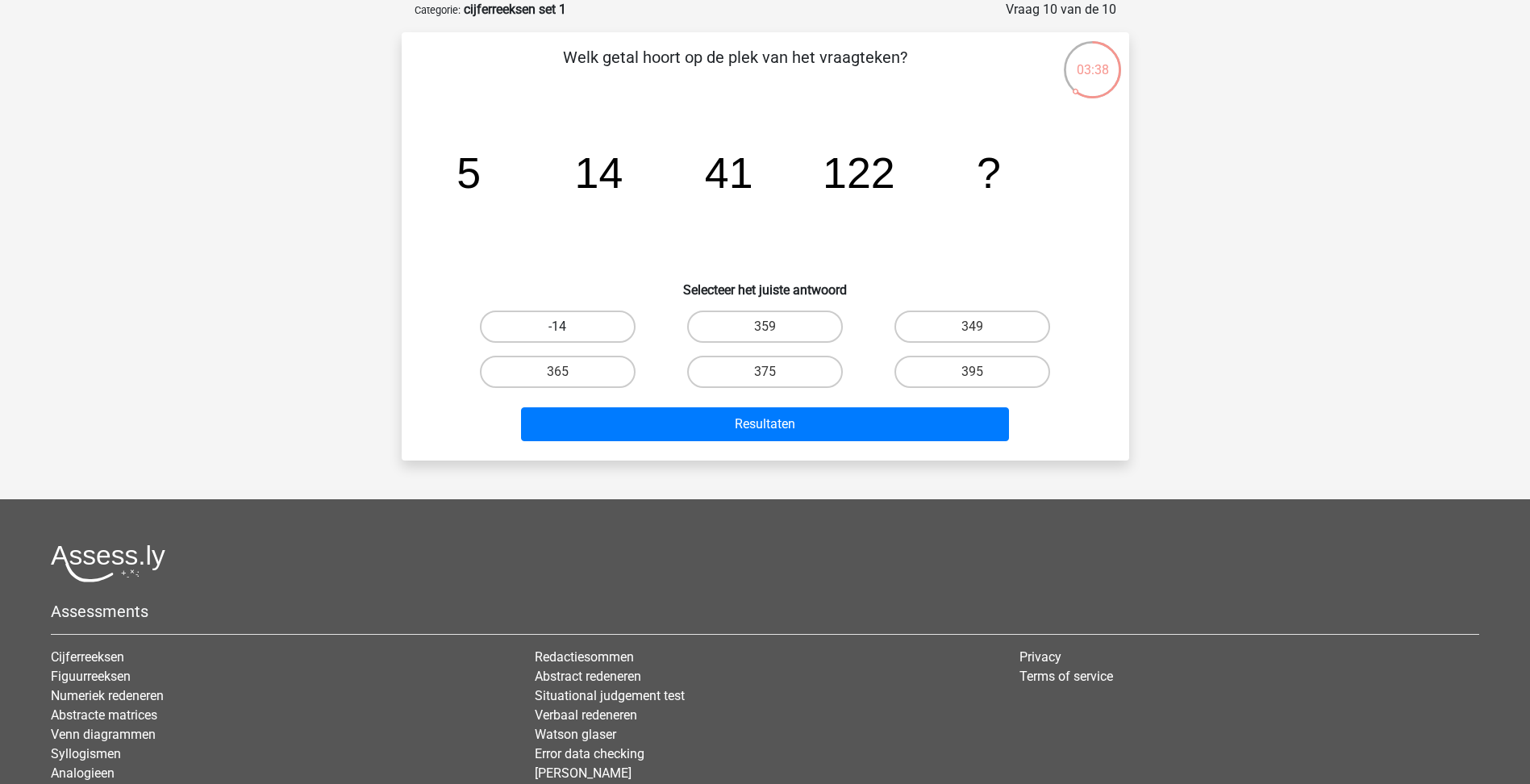
click at [556, 331] on label "-14" at bounding box center [557, 326] width 156 height 33
click at [557, 331] on input "-14" at bounding box center [562, 331] width 11 height 11
radio input "true"
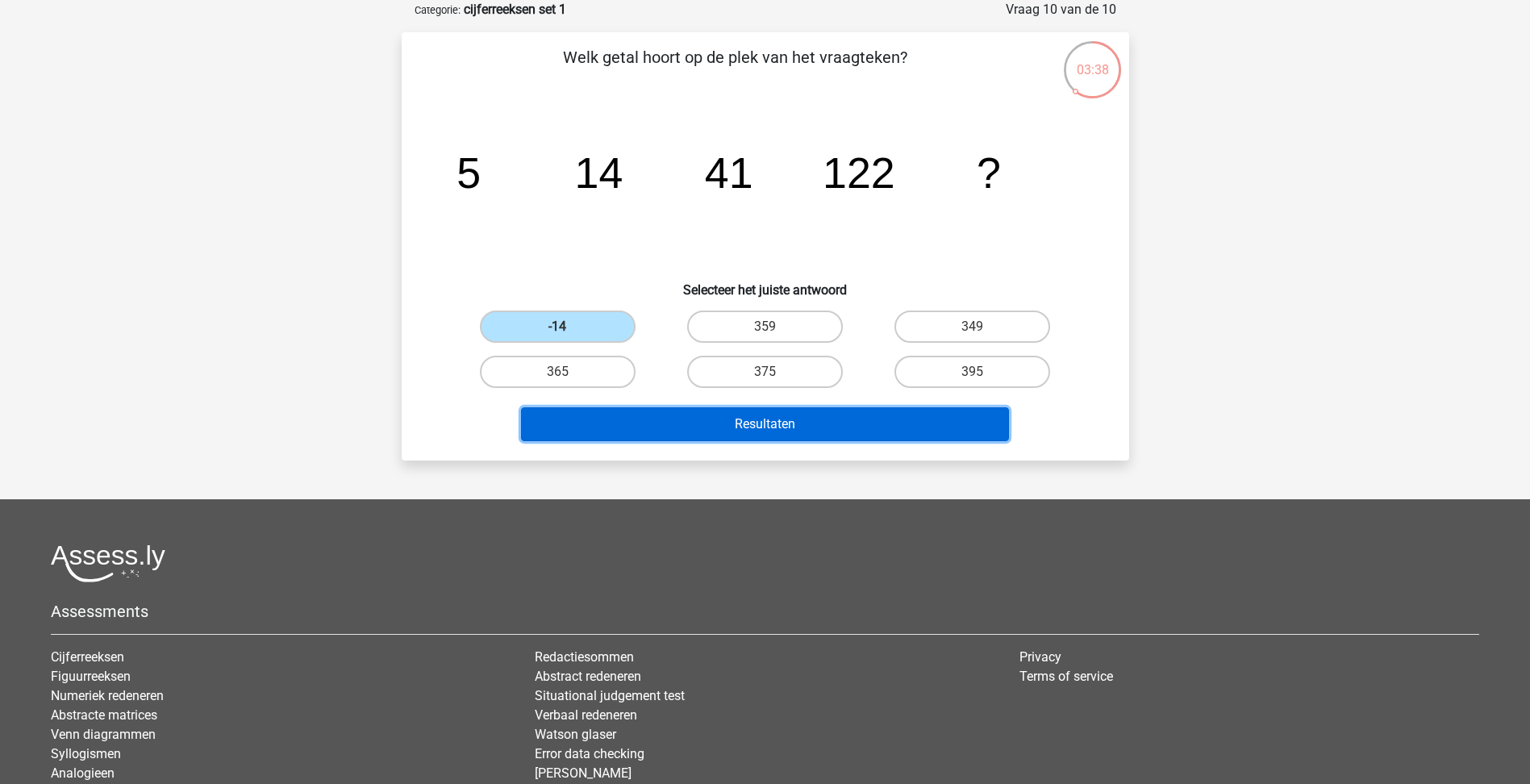
click at [657, 431] on button "Resultaten" at bounding box center [765, 424] width 488 height 34
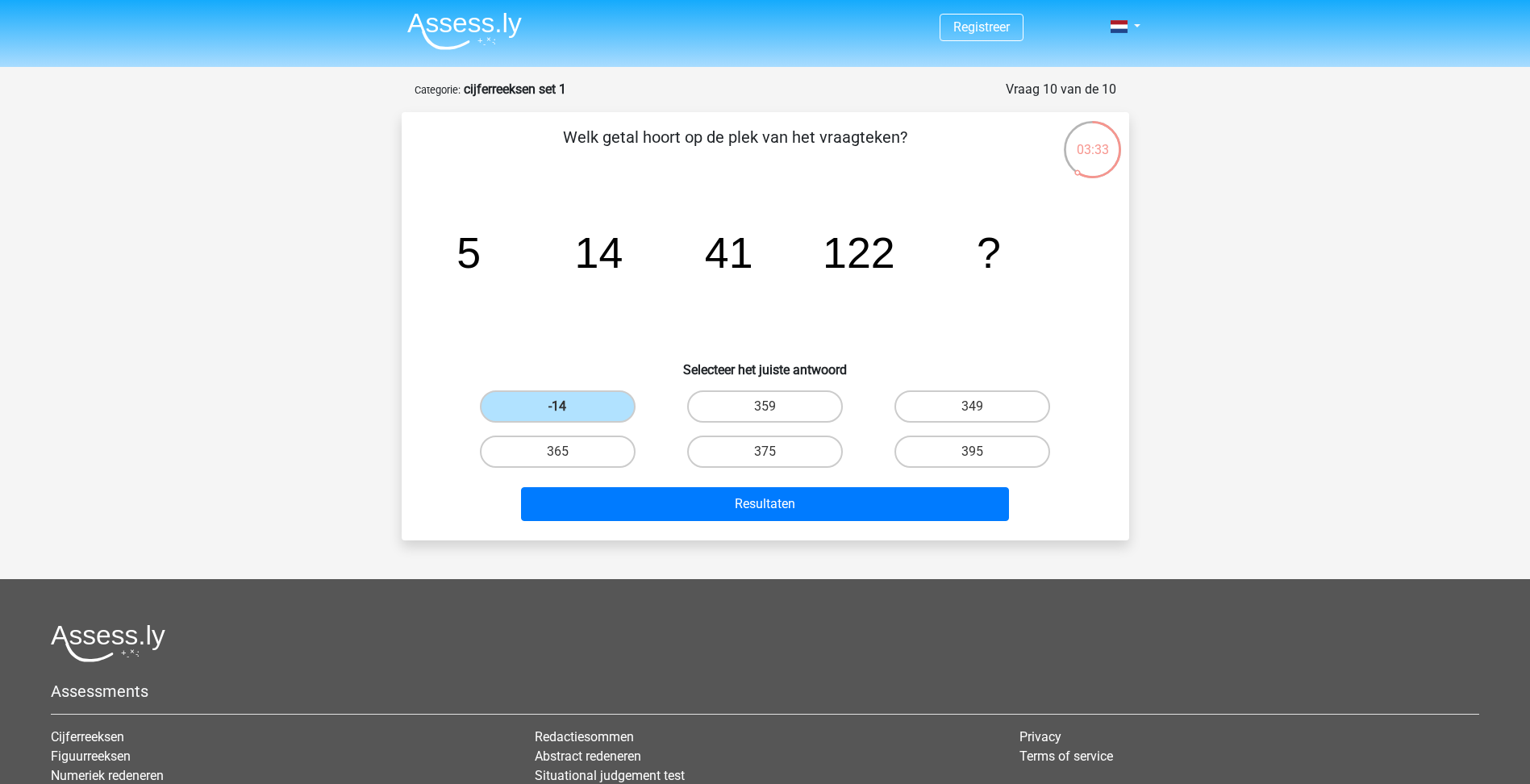
scroll to position [0, 0]
